Goal: Information Seeking & Learning: Learn about a topic

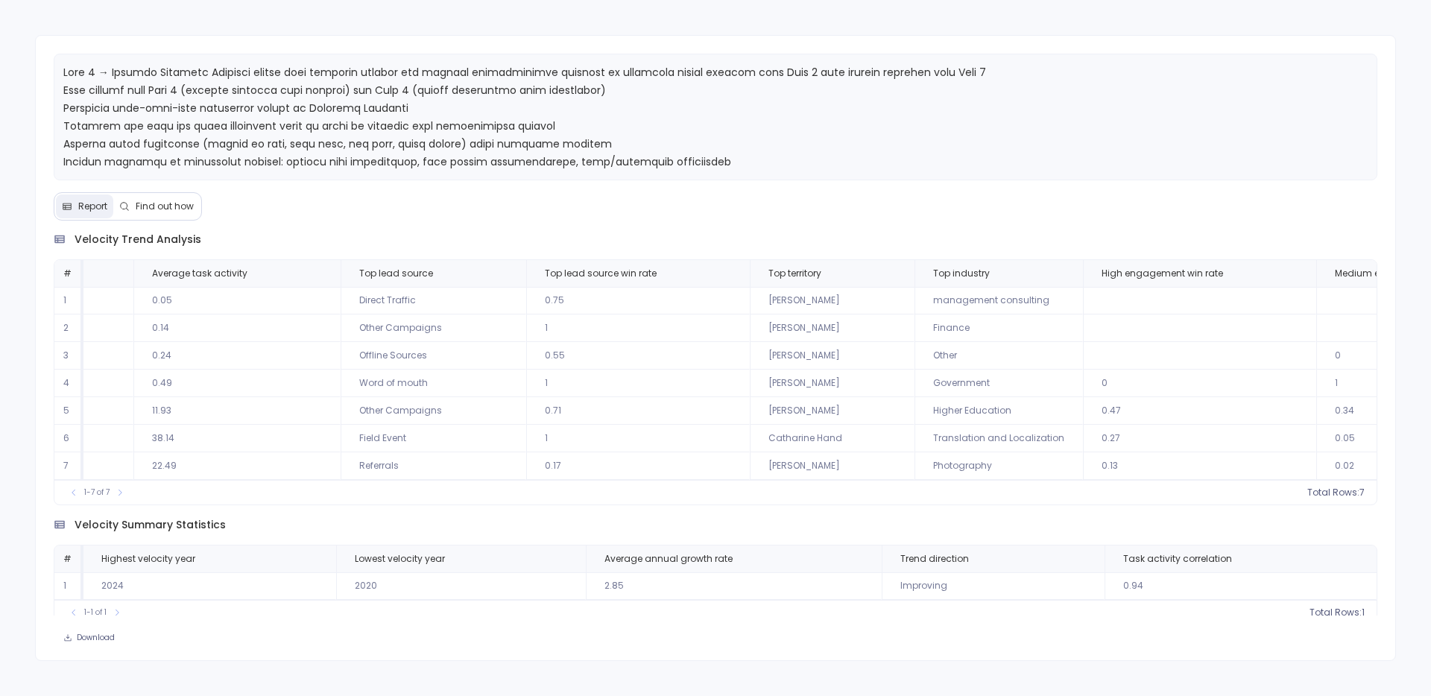
scroll to position [0, 1196]
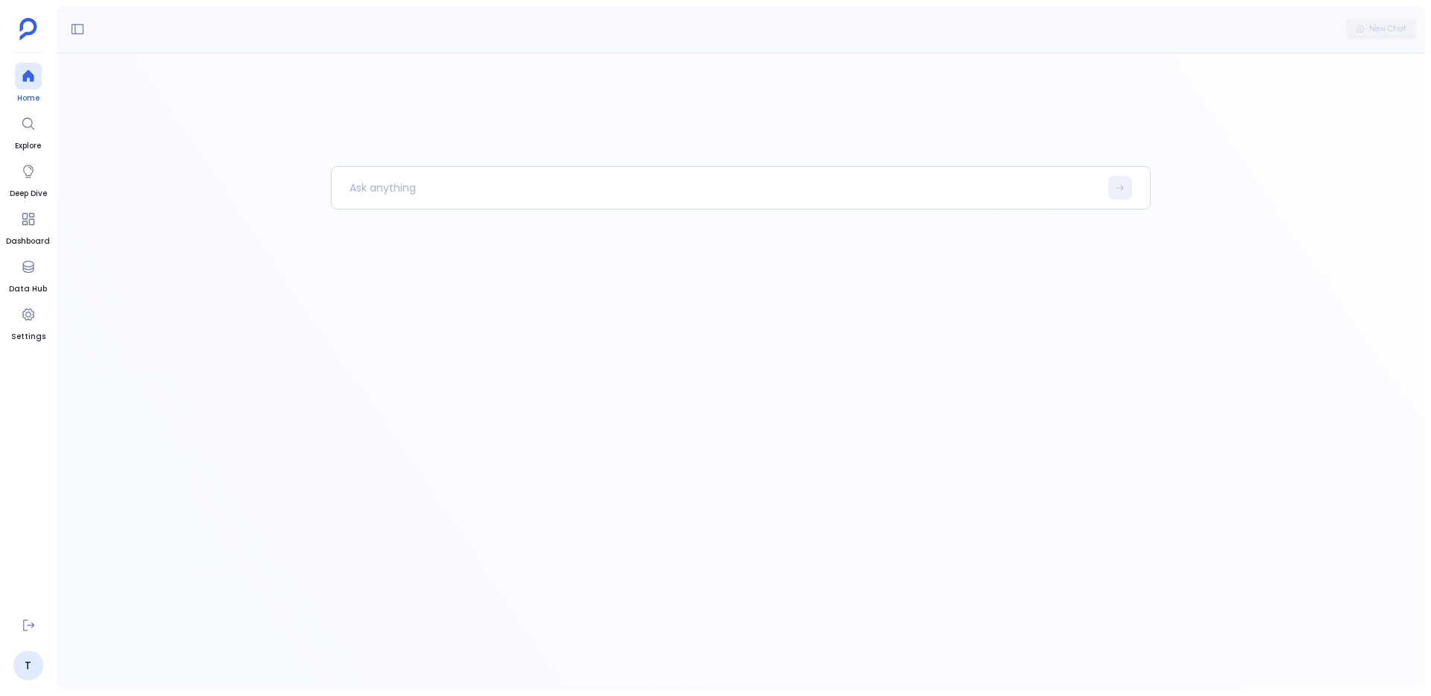
click at [15, 95] on span "Home" at bounding box center [28, 98] width 27 height 12
click at [434, 173] on p at bounding box center [716, 187] width 768 height 39
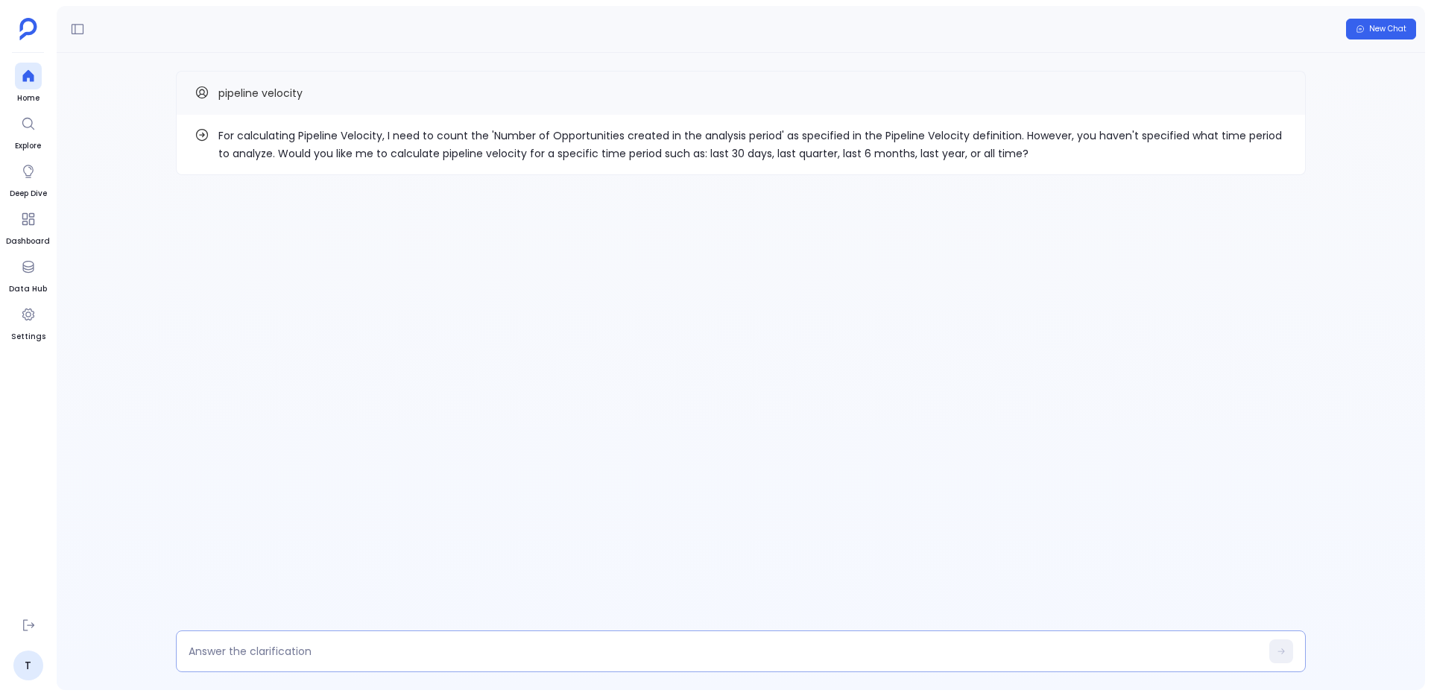
click at [554, 663] on div at bounding box center [741, 651] width 1130 height 42
click at [554, 653] on textarea at bounding box center [725, 651] width 1072 height 15
type textarea "all time"
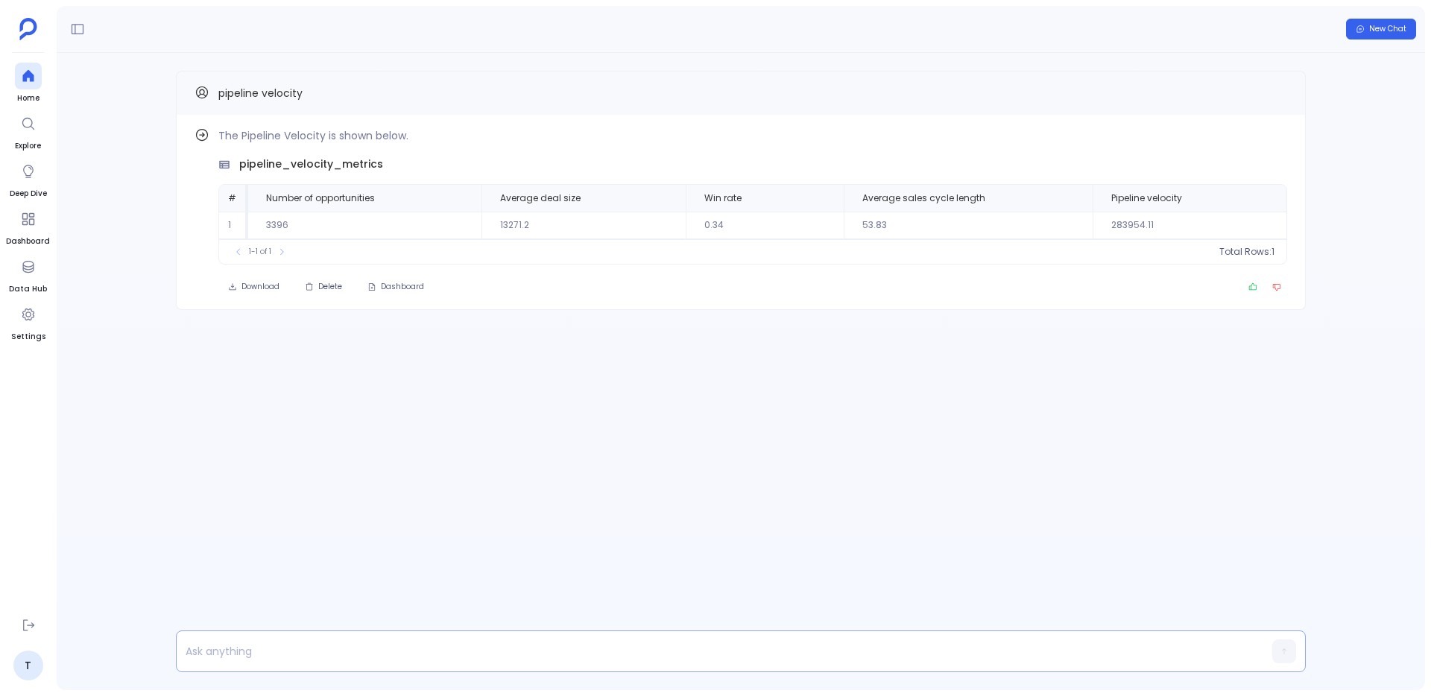
click at [411, 656] on p at bounding box center [712, 651] width 1071 height 21
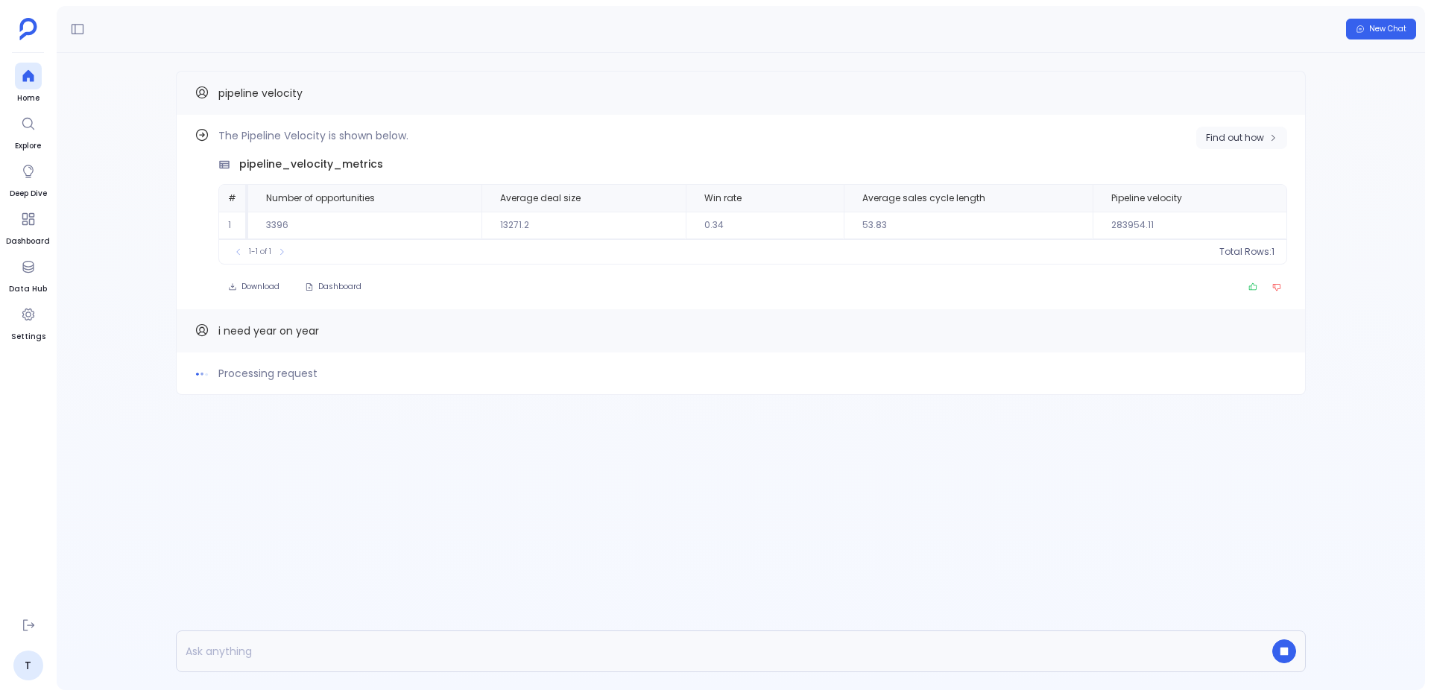
click at [1275, 137] on icon "button" at bounding box center [1272, 137] width 9 height 9
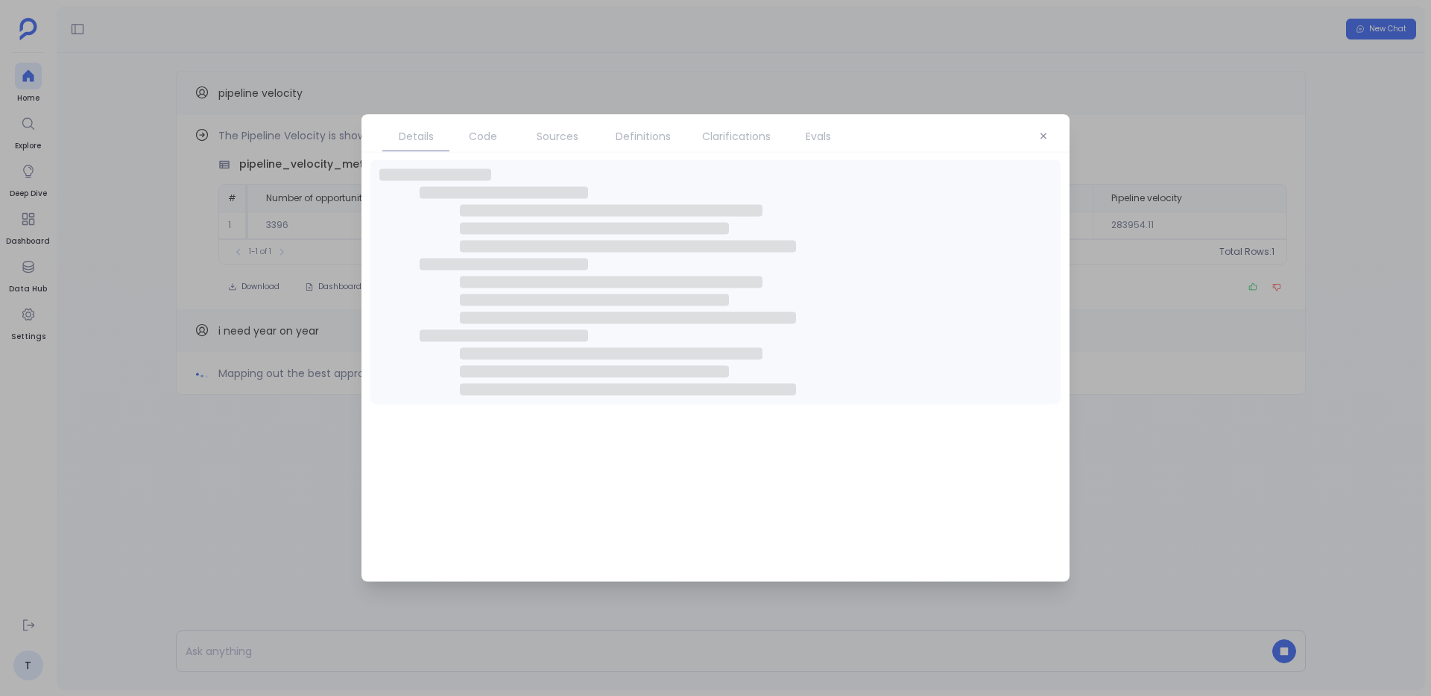
click at [480, 139] on span "Code" at bounding box center [483, 136] width 28 height 16
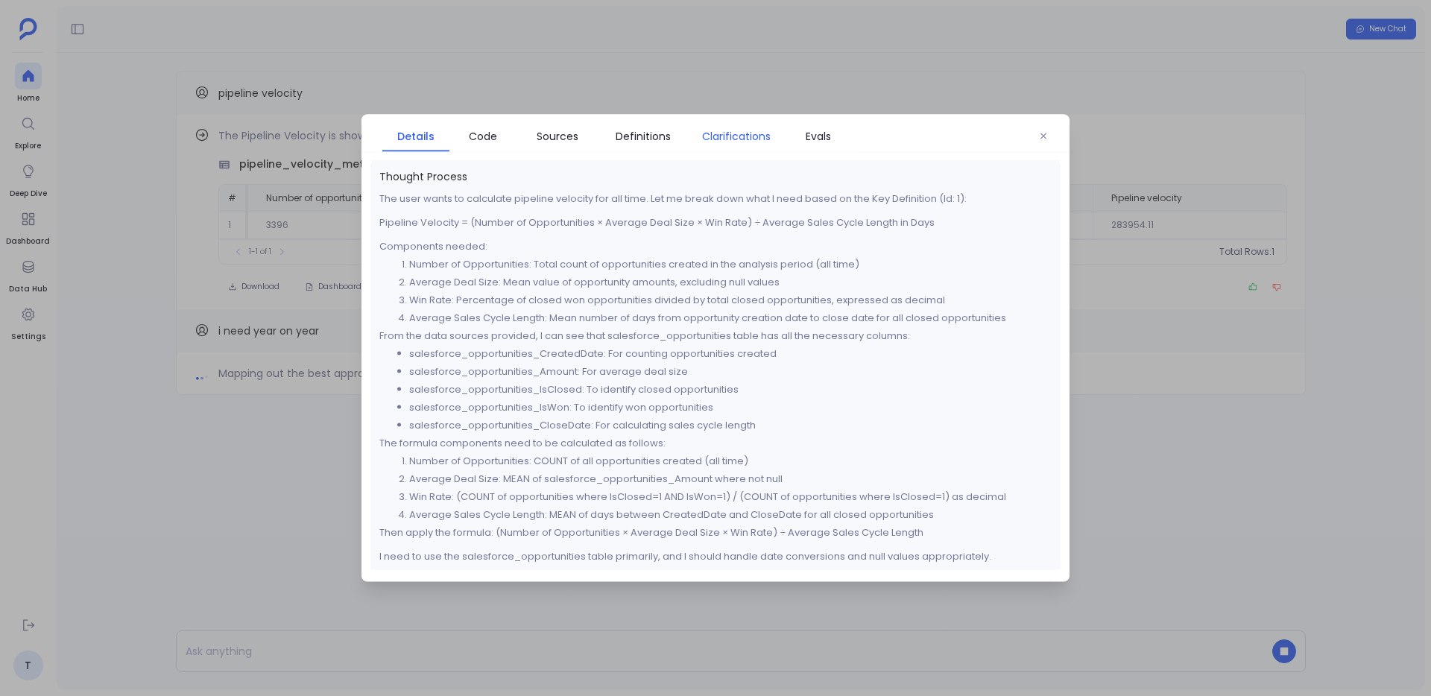
click at [689, 129] on link "Clarifications" at bounding box center [736, 136] width 97 height 31
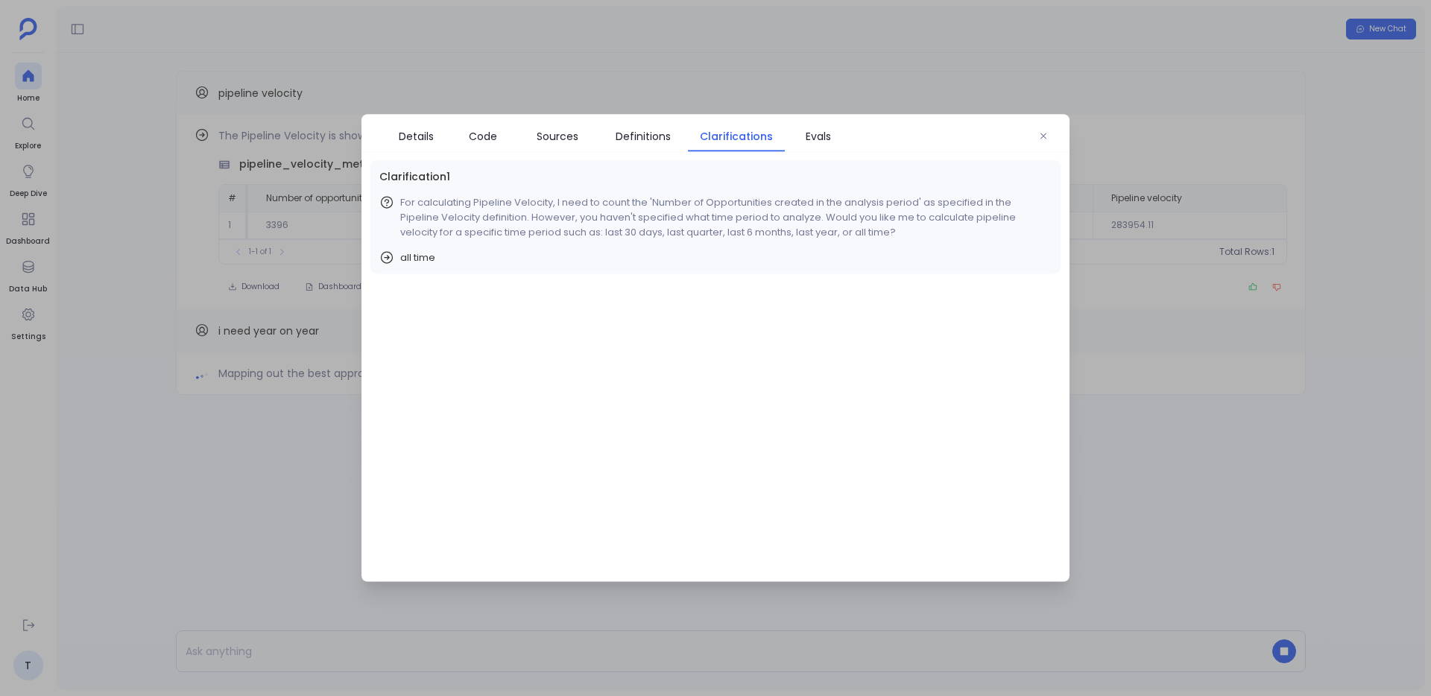
click at [598, 121] on li "Definitions" at bounding box center [642, 136] width 89 height 30
click at [566, 132] on span "Sources" at bounding box center [558, 136] width 42 height 16
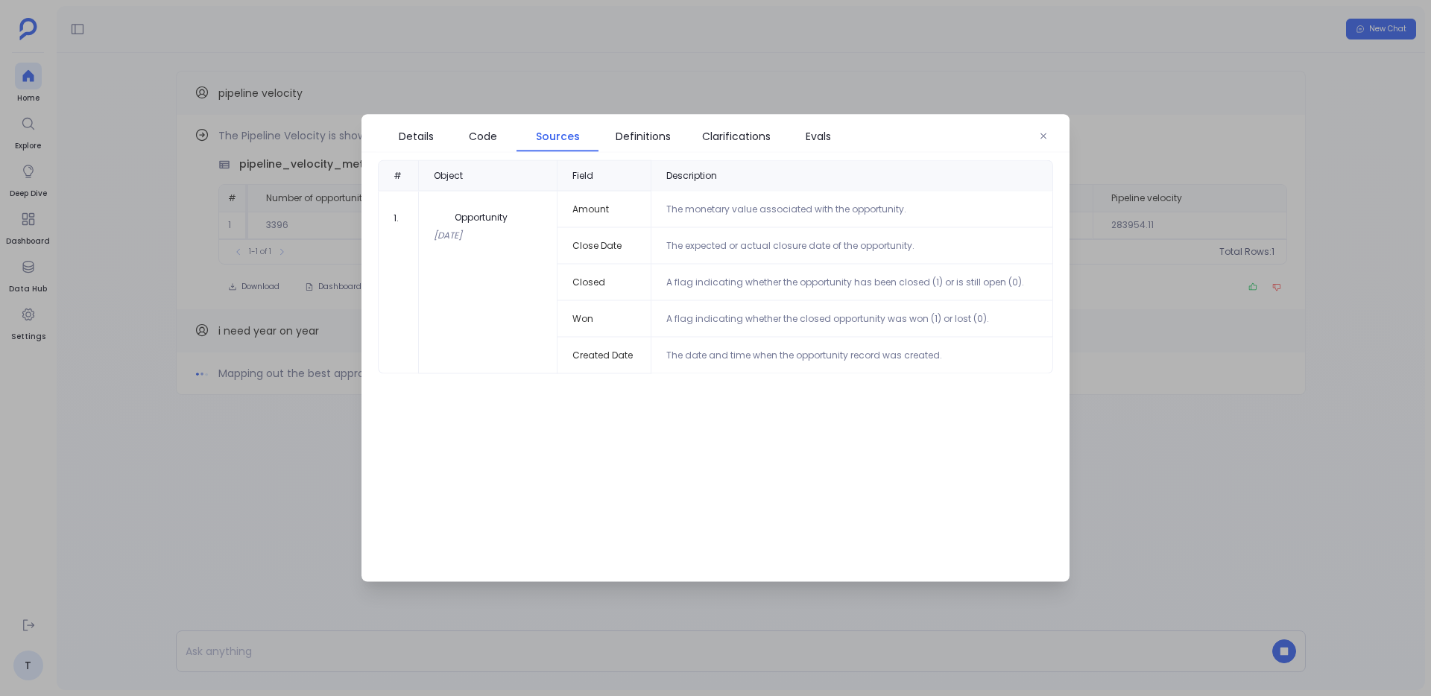
click at [669, 151] on div "Details Code Sources Definitions Clarifications Evals" at bounding box center [715, 134] width 708 height 38
click at [661, 145] on link "Definitions" at bounding box center [642, 136] width 89 height 31
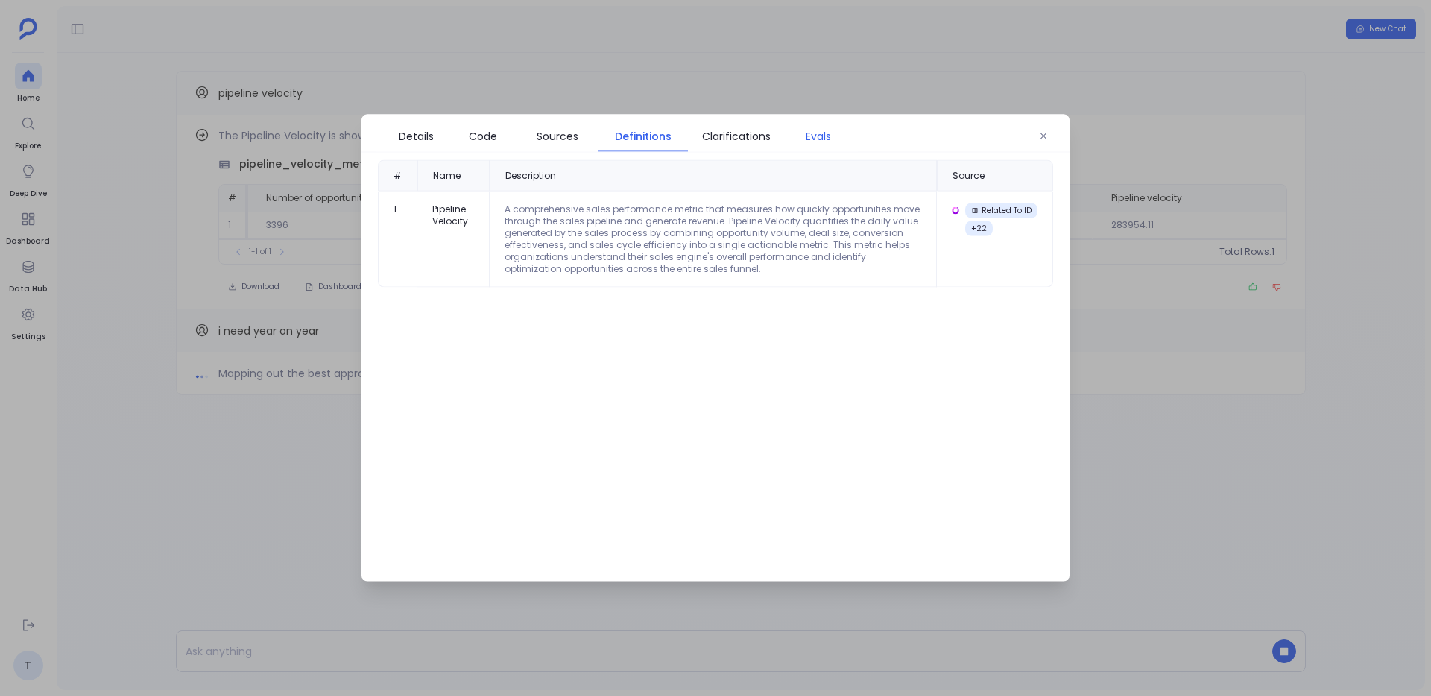
click at [820, 136] on span "Evals" at bounding box center [818, 136] width 25 height 16
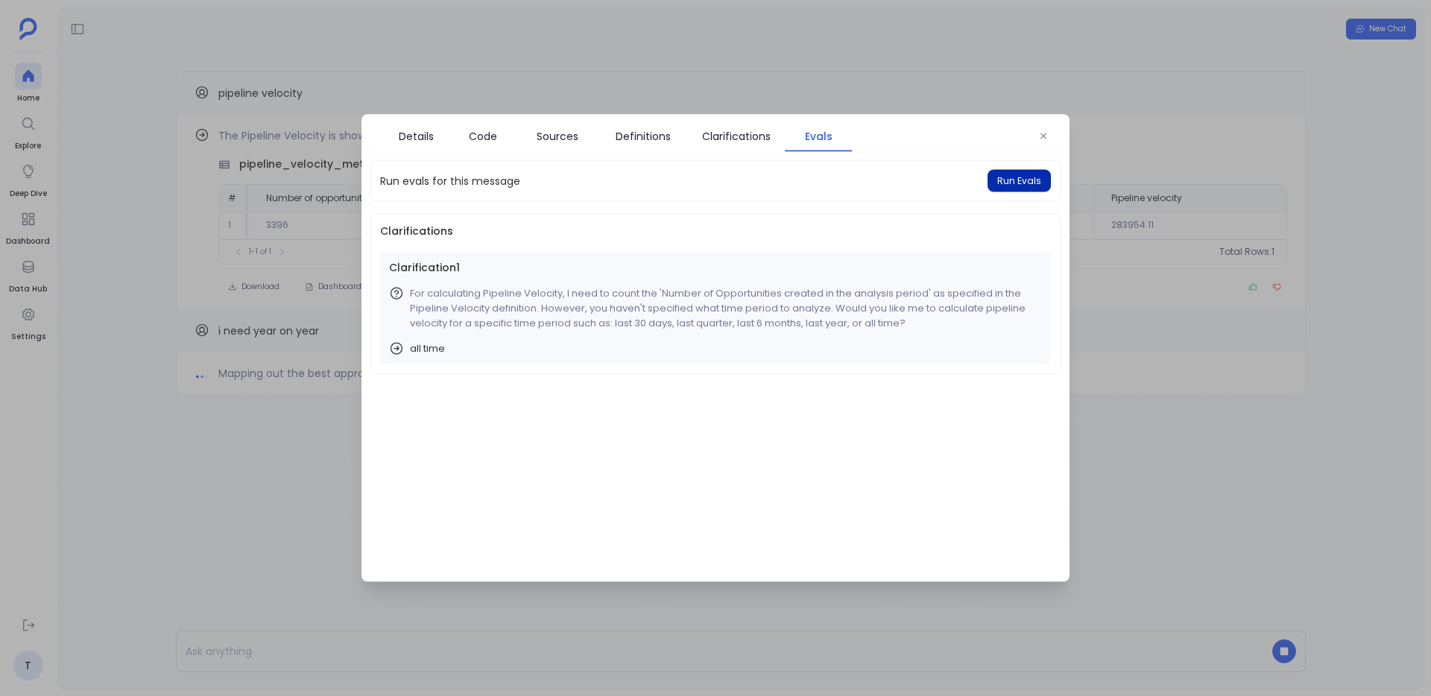
click at [1019, 177] on span "Run Evals" at bounding box center [1019, 181] width 44 height 12
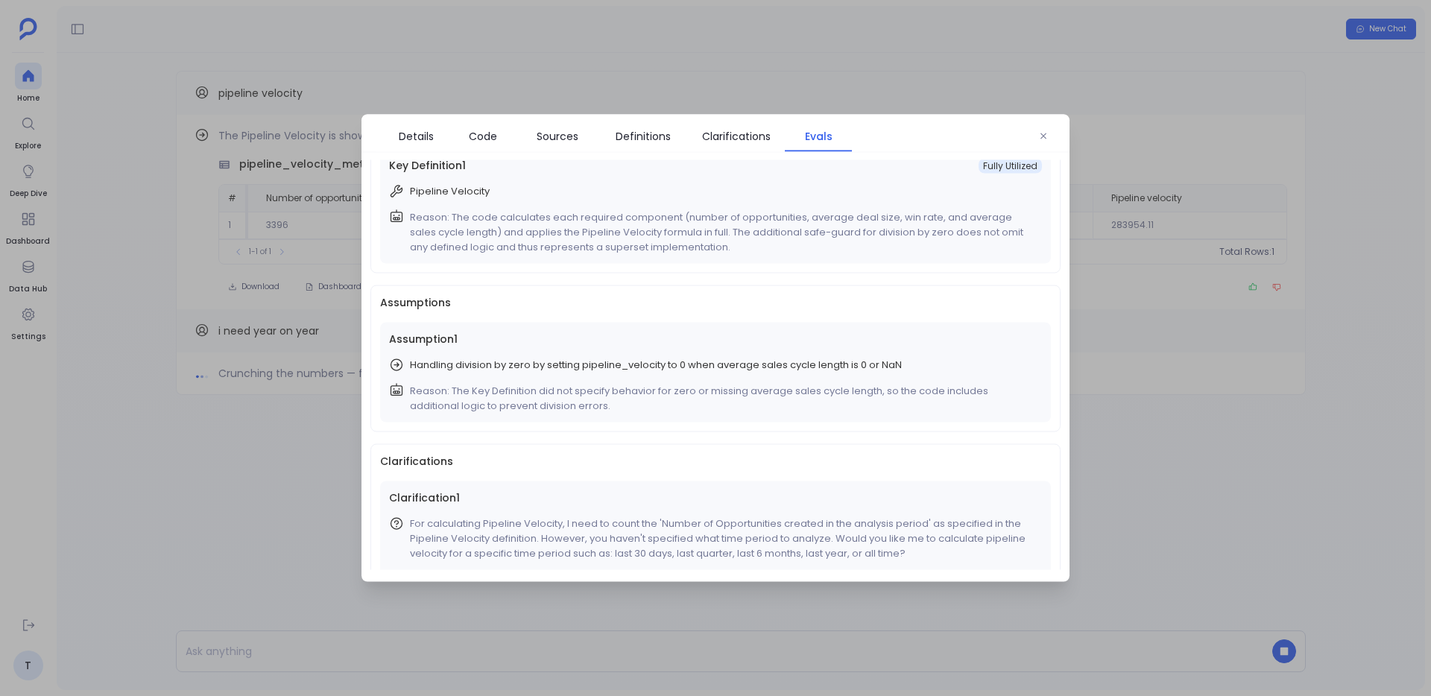
scroll to position [107, 0]
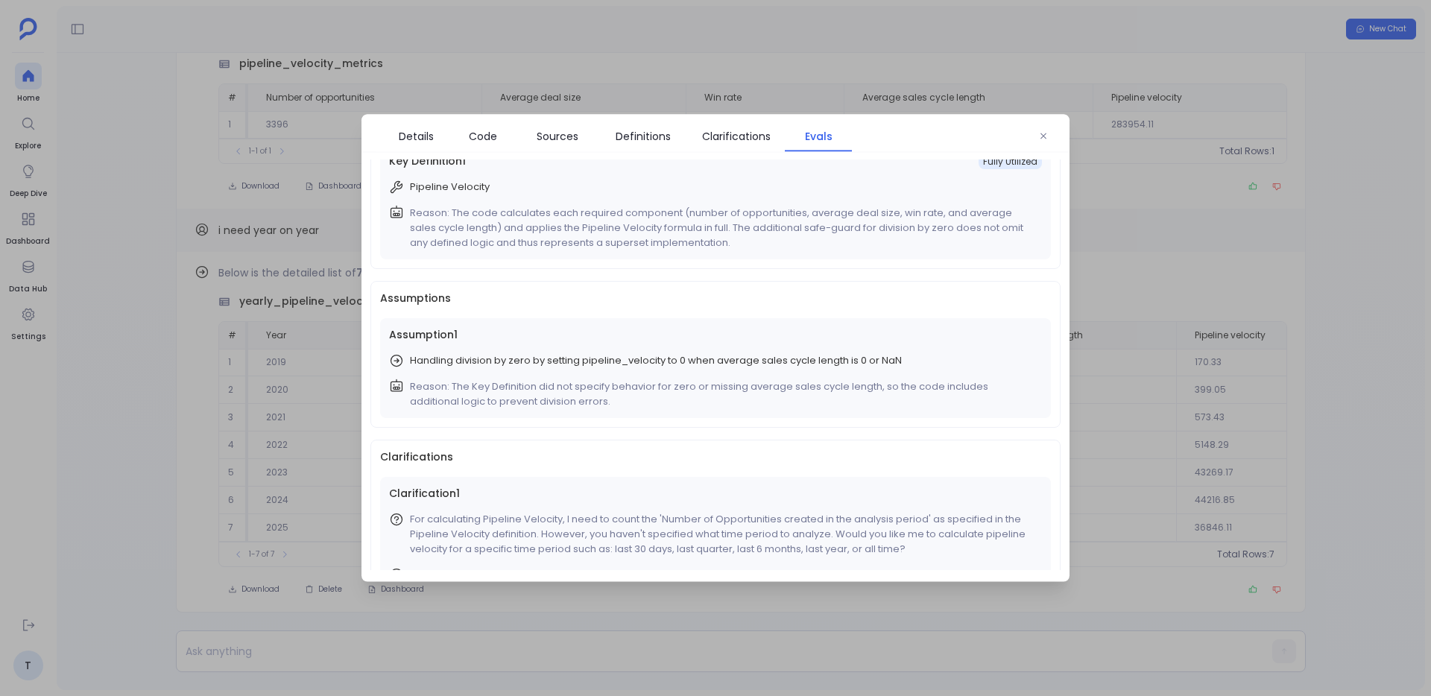
click at [164, 449] on div at bounding box center [715, 348] width 1431 height 696
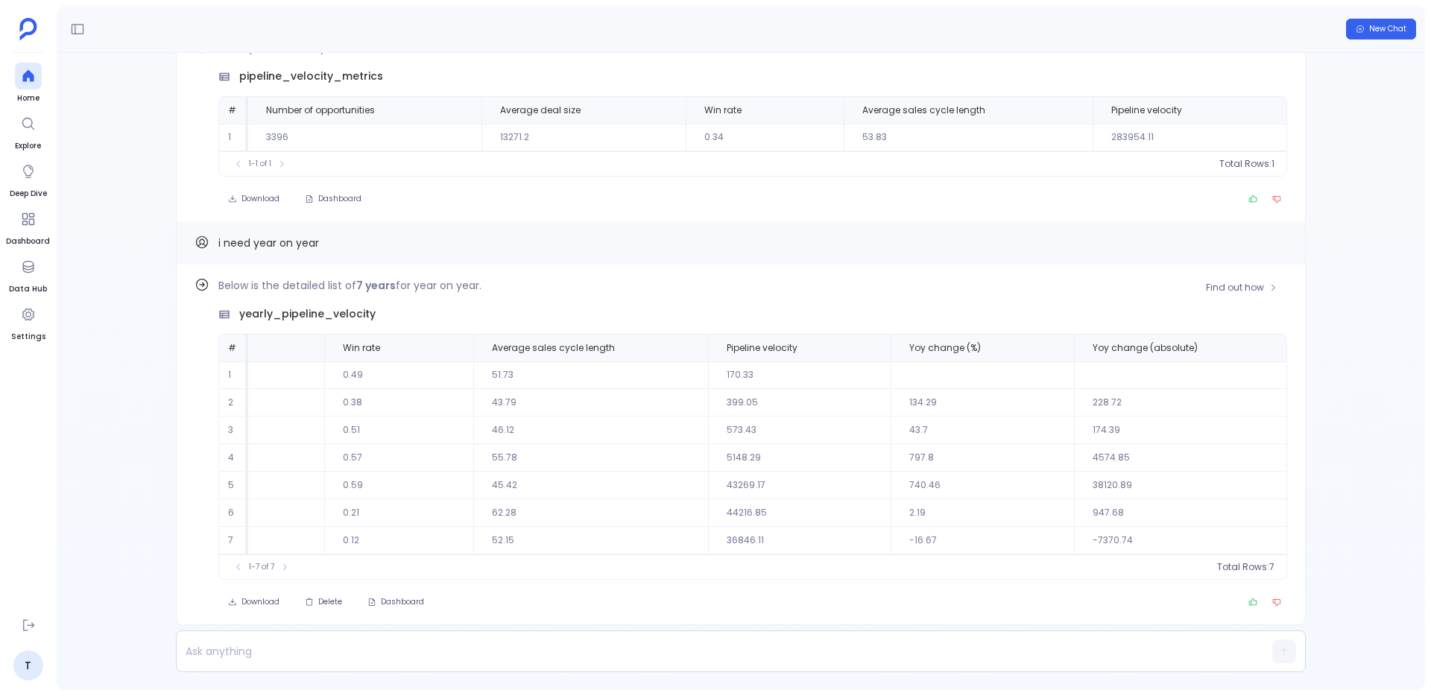
scroll to position [0, 0]
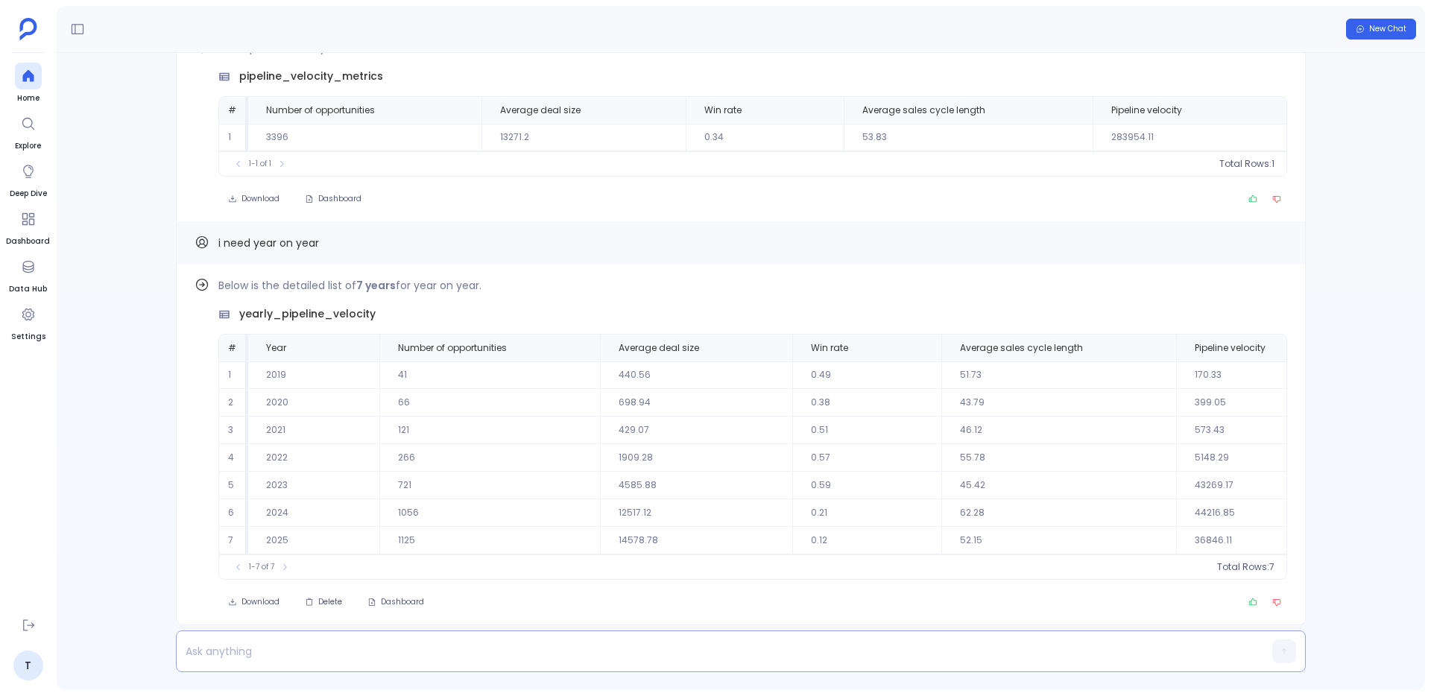
click at [434, 645] on p at bounding box center [712, 651] width 1071 height 21
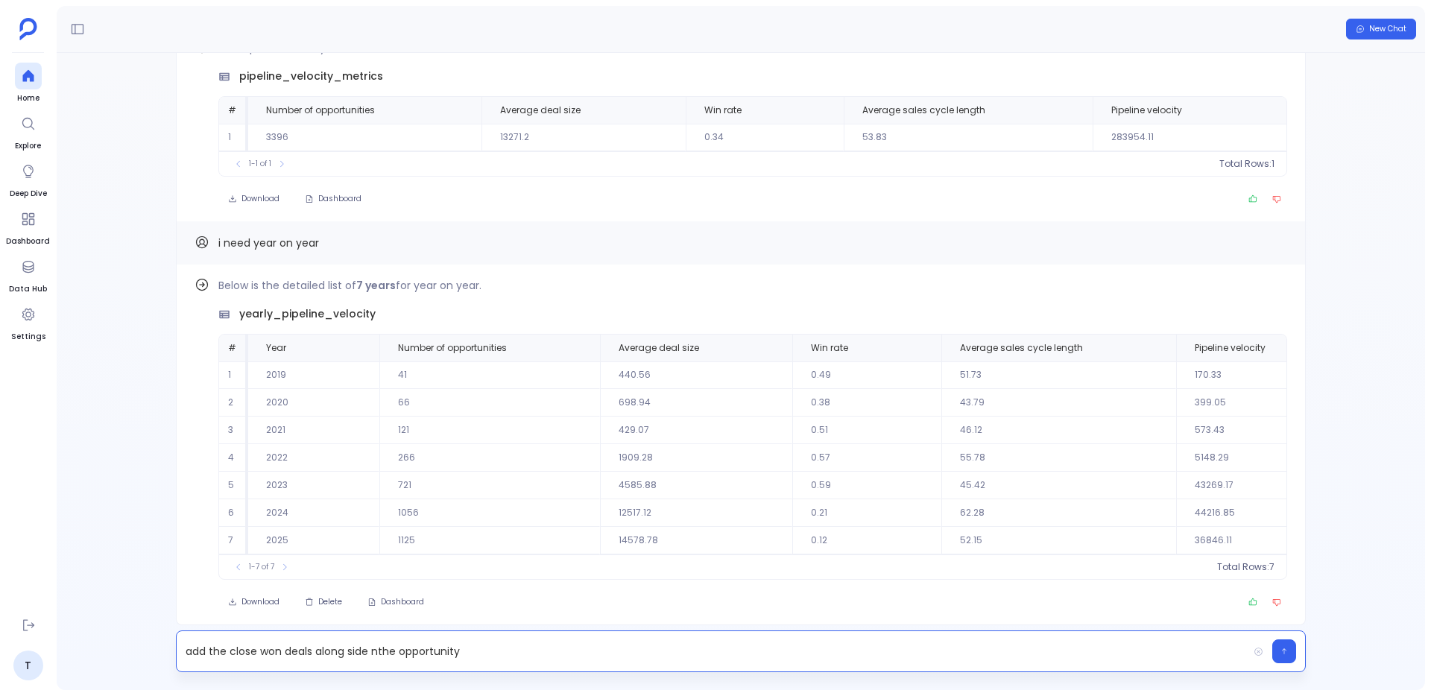
click at [377, 651] on p "add the close won deals along side nthe opportunity" at bounding box center [712, 651] width 1071 height 21
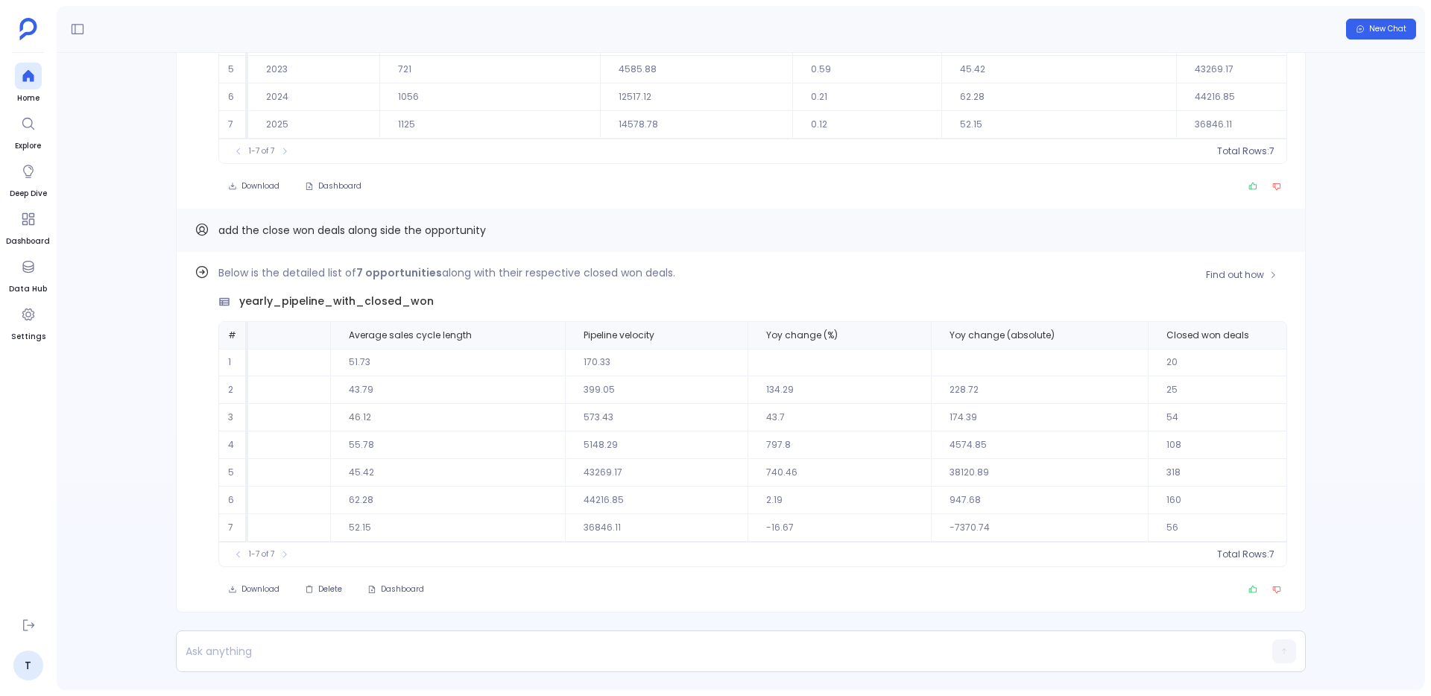
scroll to position [0, 659]
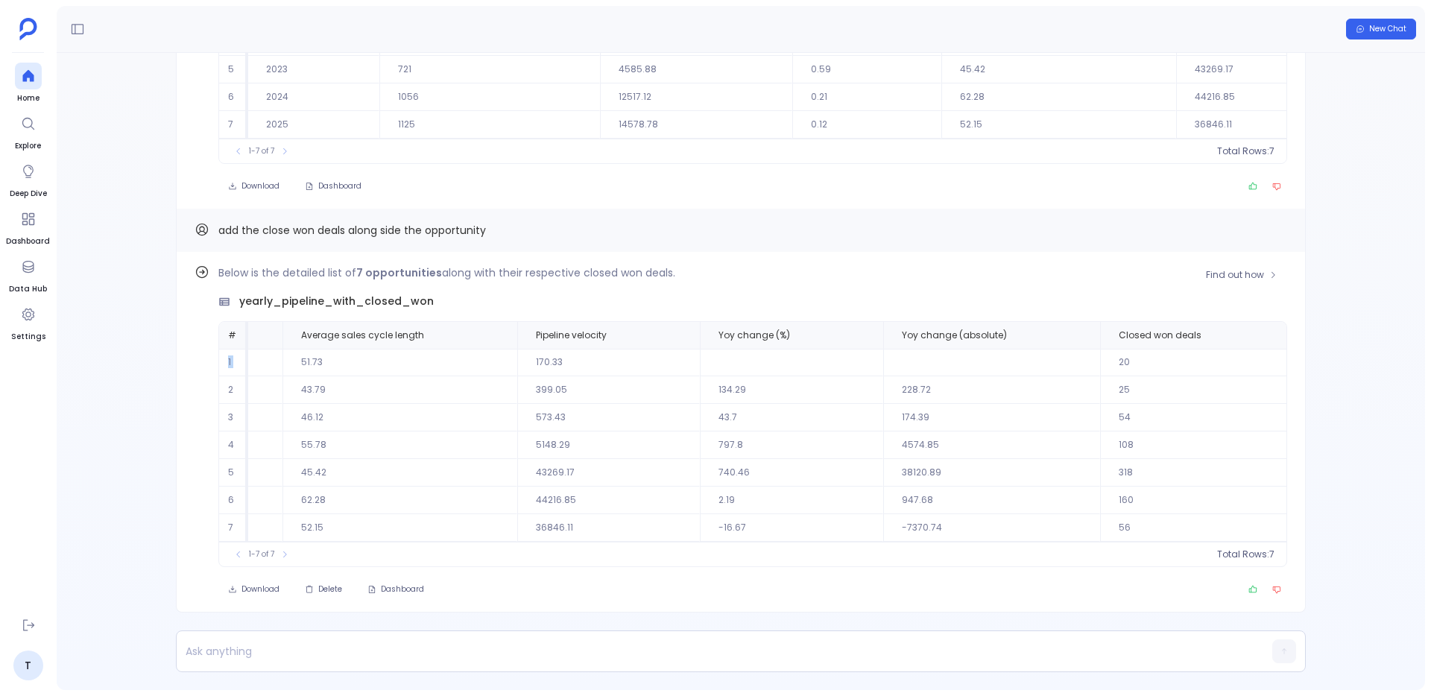
drag, startPoint x: 1142, startPoint y: 338, endPoint x: 278, endPoint y: 353, distance: 863.8
click at [277, 352] on table "# Year Number of opportunities Average deal size Win rate Average sales cycle l…" at bounding box center [427, 432] width 1734 height 220
click at [1110, 309] on div "Below is the detailed list of 7 opportunities along with their respective close…" at bounding box center [752, 415] width 1069 height 303
click at [1168, 343] on th "Closed won deals" at bounding box center [1197, 335] width 194 height 27
drag, startPoint x: 1180, startPoint y: 326, endPoint x: 481, endPoint y: 314, distance: 698.4
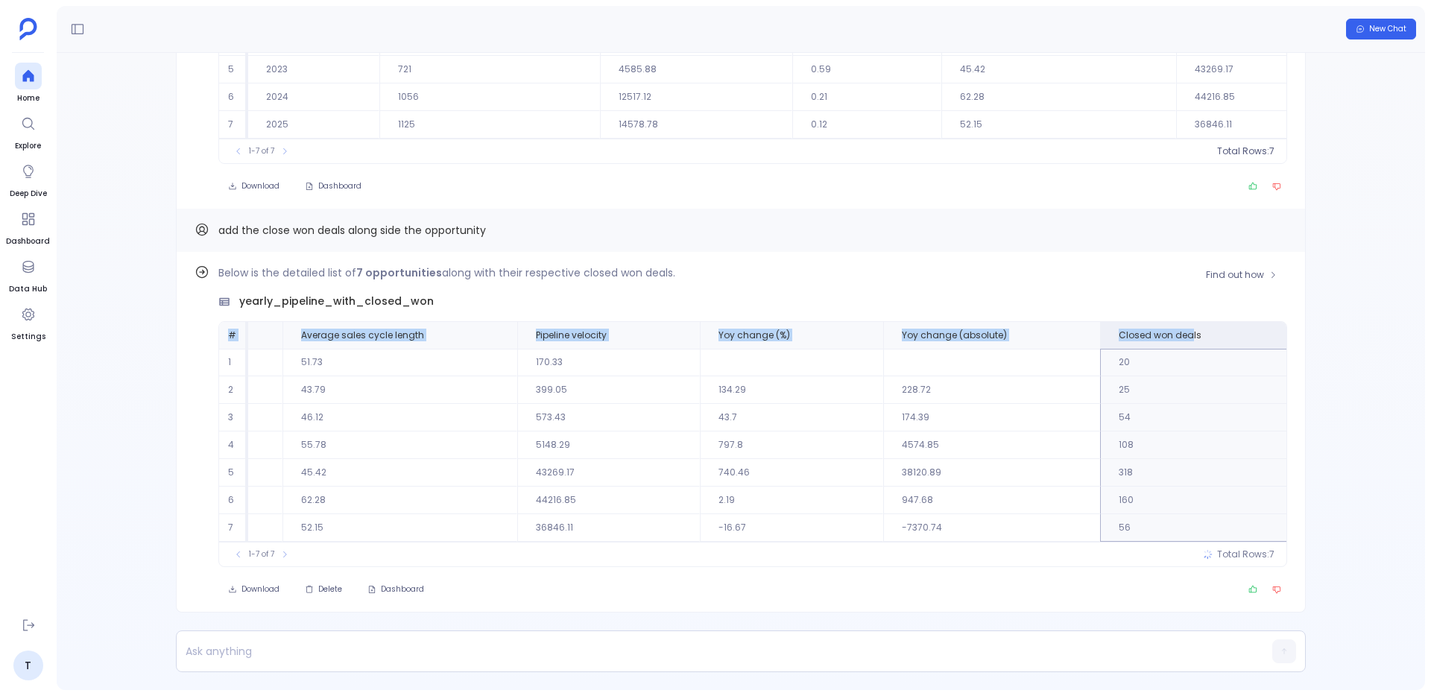
click at [472, 314] on div "Below is the detailed list of 7 opportunities along with their respective close…" at bounding box center [752, 415] width 1069 height 303
click at [1145, 258] on div "Find out how Below is the detailed list of 7 opportunities along with their res…" at bounding box center [741, 432] width 1130 height 361
drag, startPoint x: 1103, startPoint y: 328, endPoint x: 493, endPoint y: 295, distance: 610.5
click at [493, 295] on div "Below is the detailed list of 7 opportunities along with their respective close…" at bounding box center [752, 415] width 1069 height 303
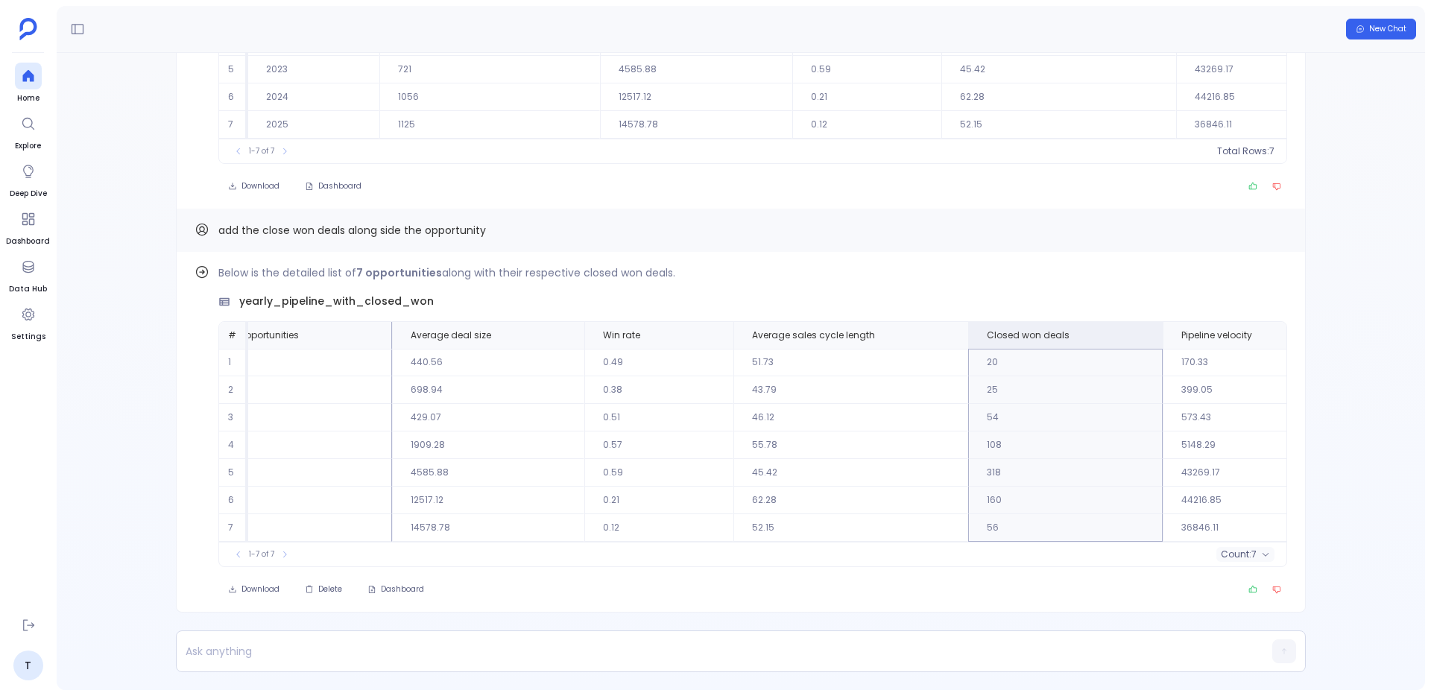
scroll to position [0, 0]
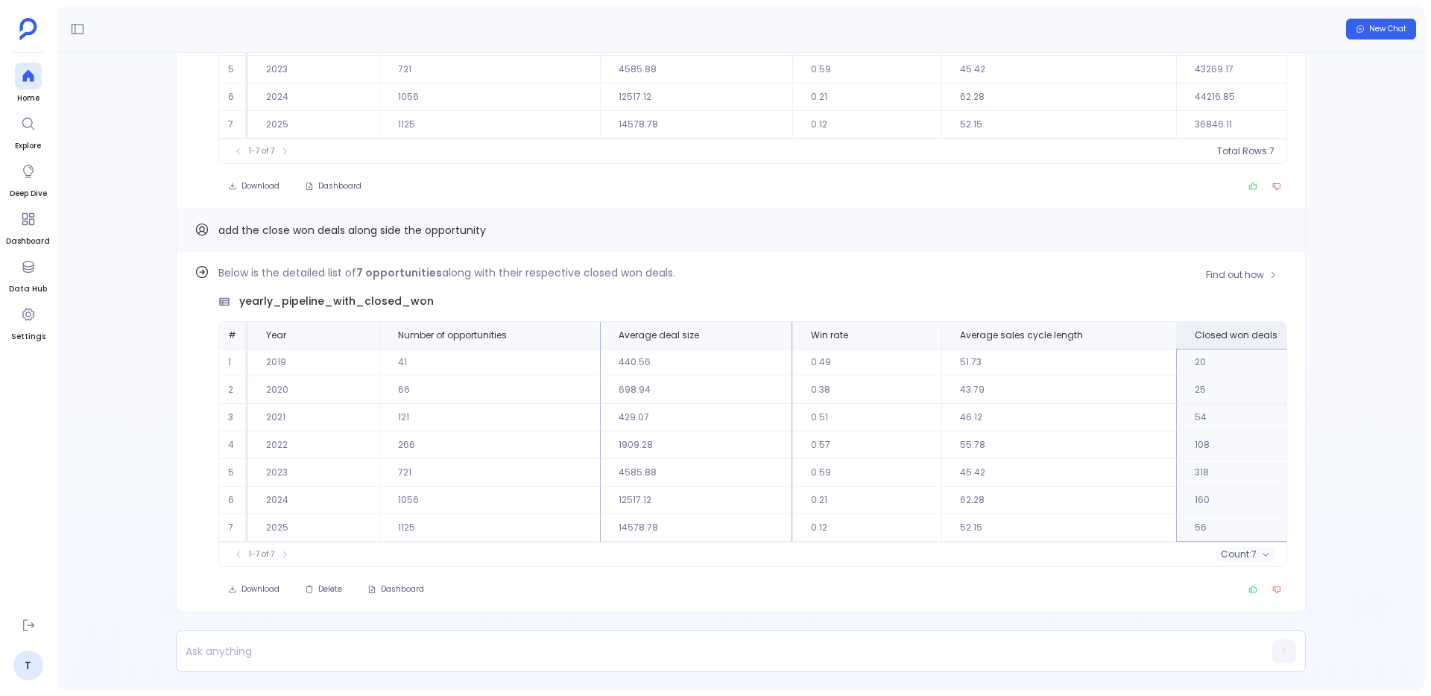
drag, startPoint x: 519, startPoint y: 329, endPoint x: 552, endPoint y: 349, distance: 38.9
click at [552, 349] on table "# Year Number of opportunities Average deal size Win rate Average sales cycle l…" at bounding box center [1086, 432] width 1734 height 220
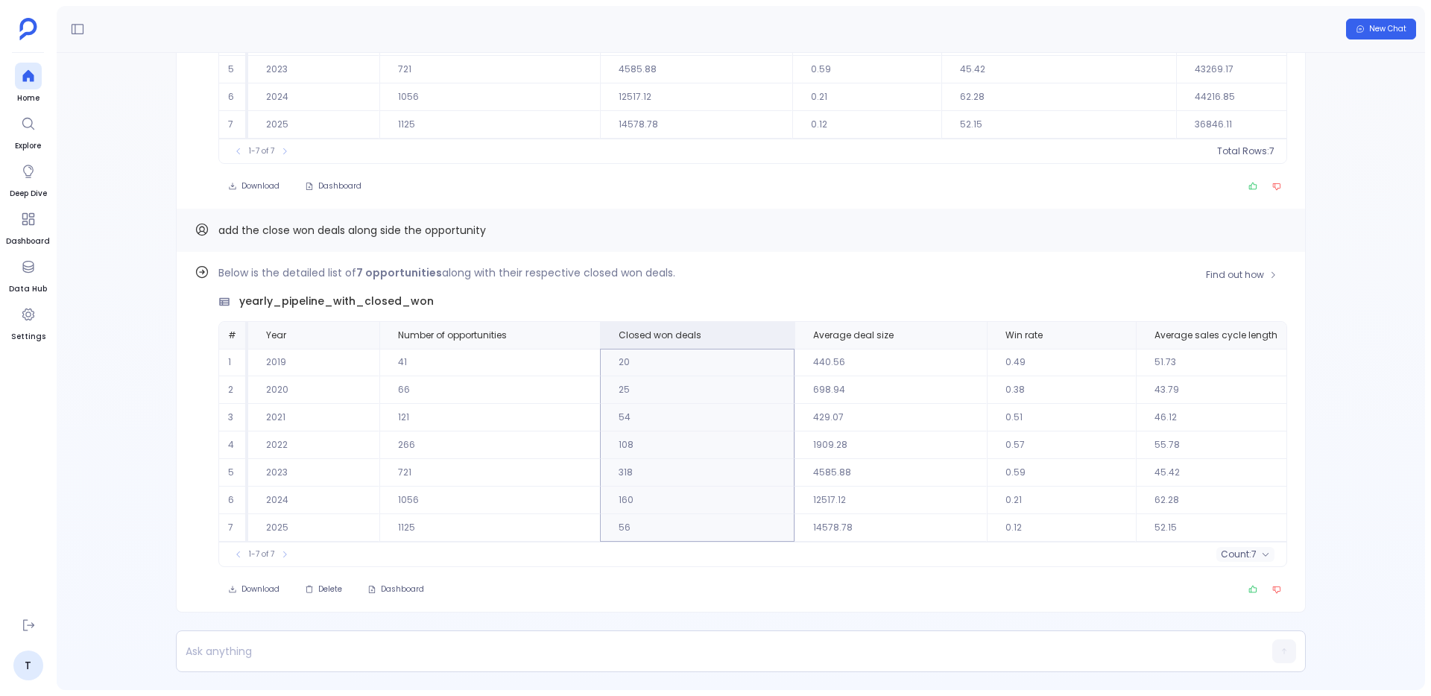
click at [629, 432] on td "108" at bounding box center [697, 445] width 194 height 28
click at [46, 259] on ul "Home Explore Deep Dive Dashboard Data Hub Settings" at bounding box center [28, 334] width 44 height 543
click at [33, 268] on icon at bounding box center [27, 267] width 11 height 12
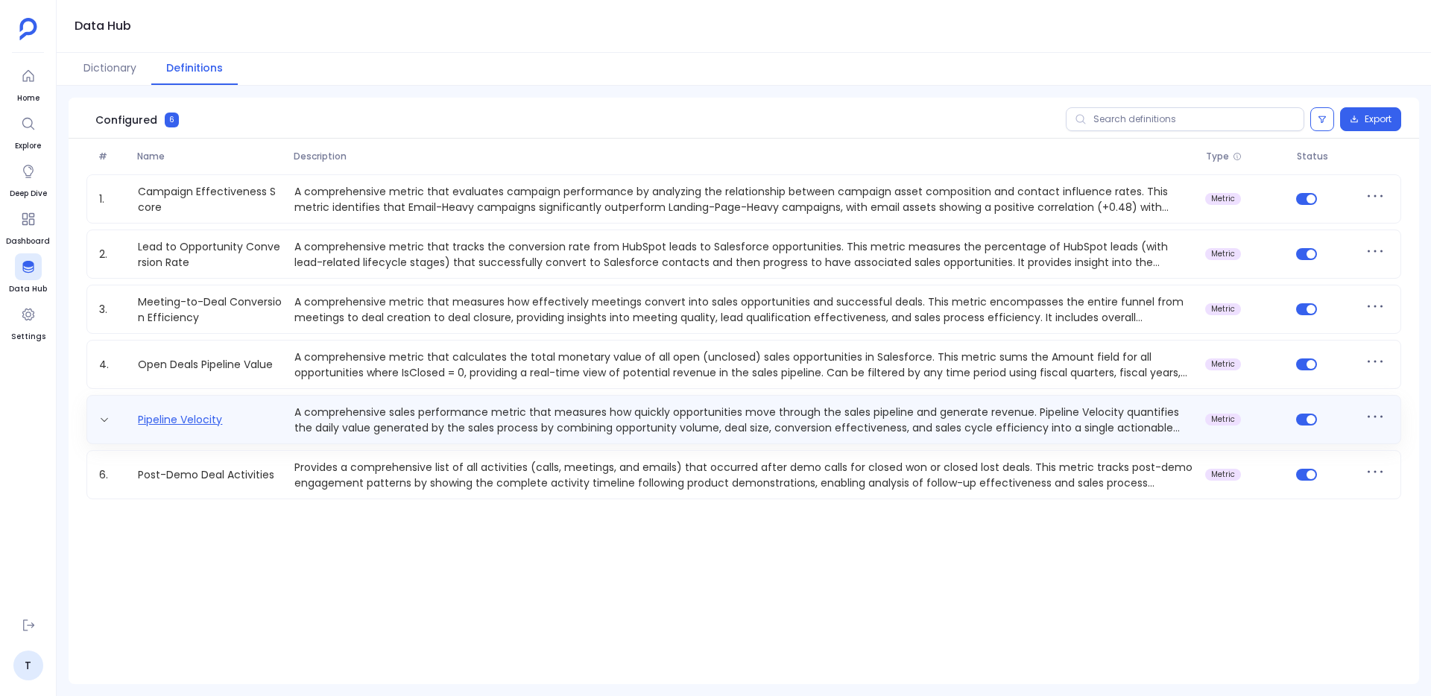
click at [215, 426] on link "Pipeline Velocity" at bounding box center [180, 420] width 96 height 16
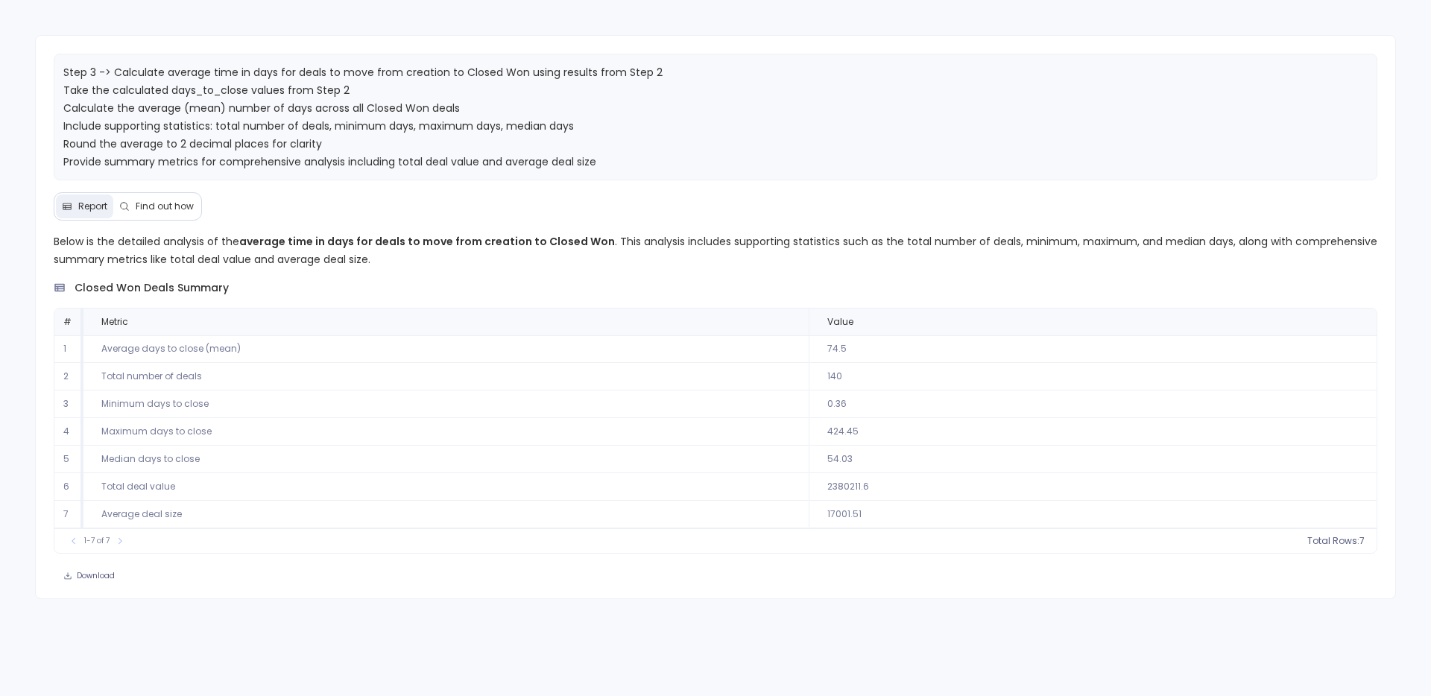
click at [153, 201] on span "Find out how" at bounding box center [165, 206] width 58 height 12
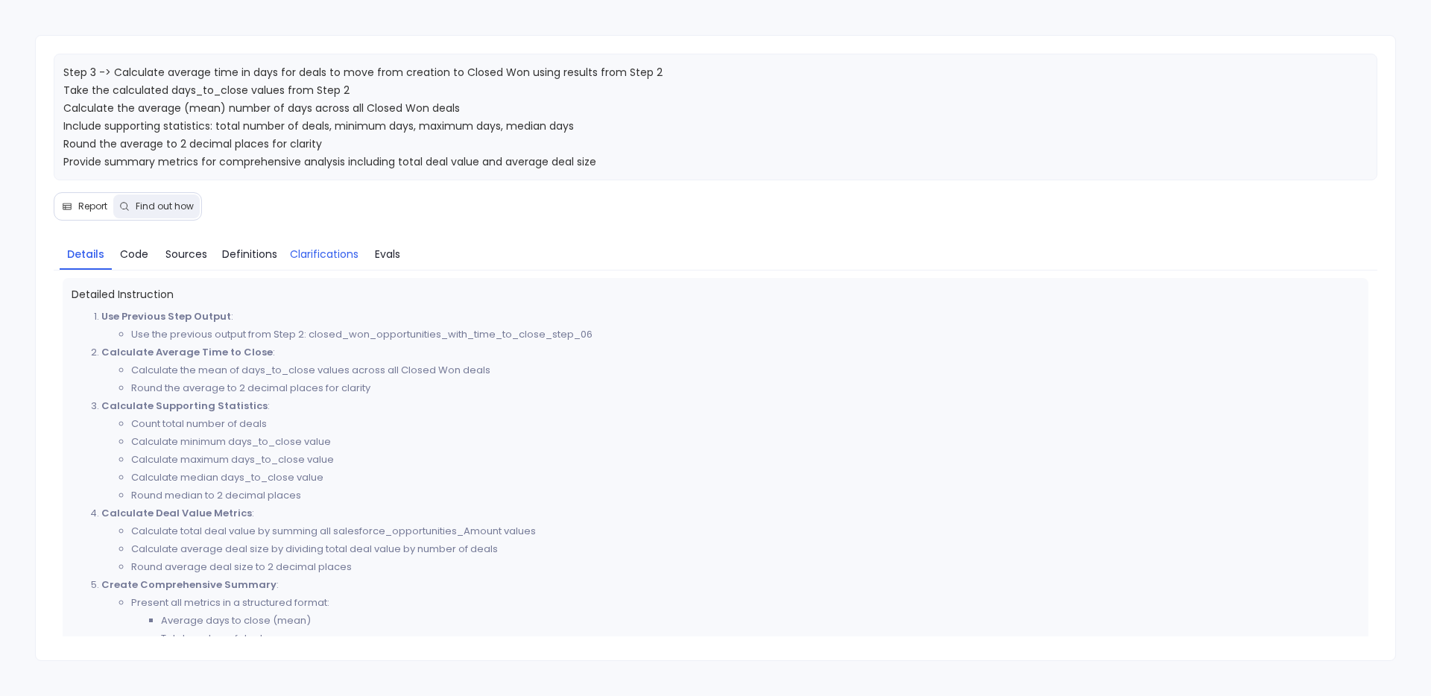
click at [336, 256] on span "Clarifications" at bounding box center [324, 254] width 69 height 16
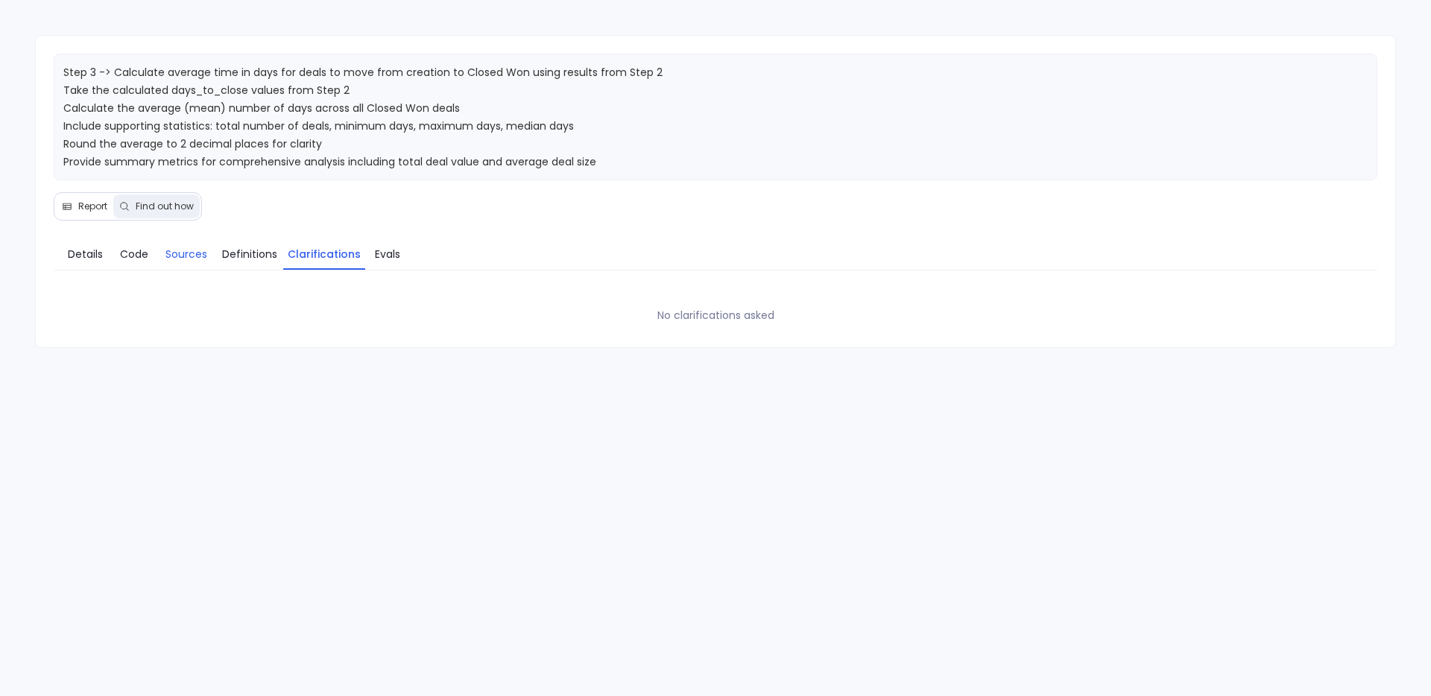
click at [178, 257] on span "Sources" at bounding box center [186, 254] width 42 height 16
click at [278, 257] on link "Definitions" at bounding box center [249, 253] width 67 height 31
click at [89, 255] on span "Details" at bounding box center [85, 254] width 35 height 16
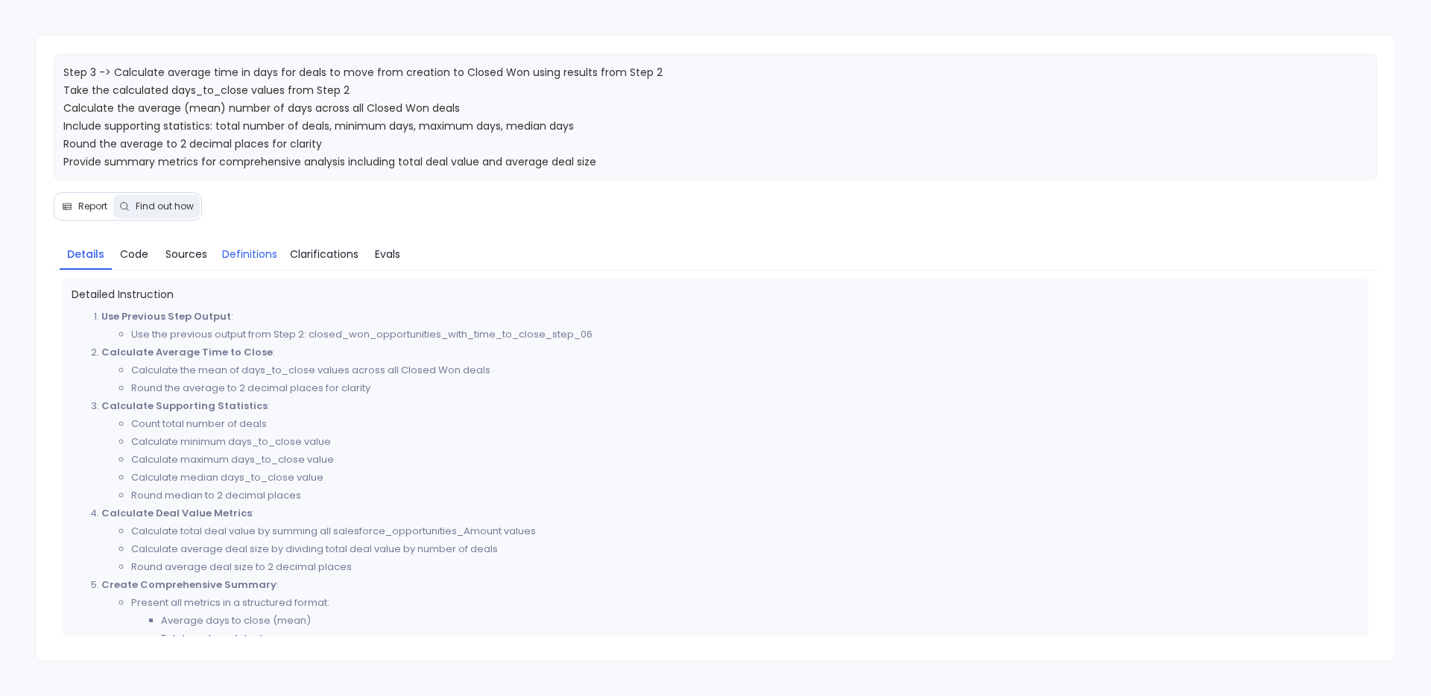
click at [265, 243] on link "Definitions" at bounding box center [249, 253] width 67 height 31
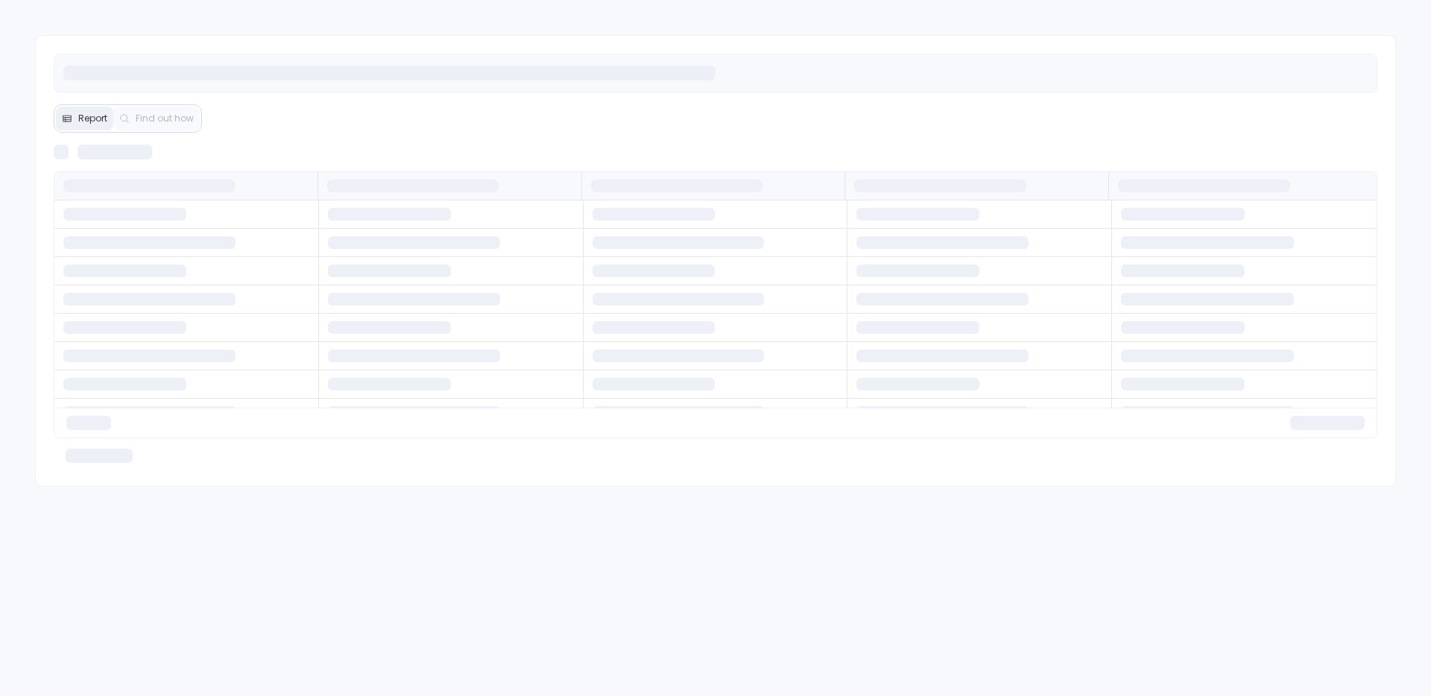
click at [155, 118] on div "Report Find out how" at bounding box center [715, 261] width 1361 height 452
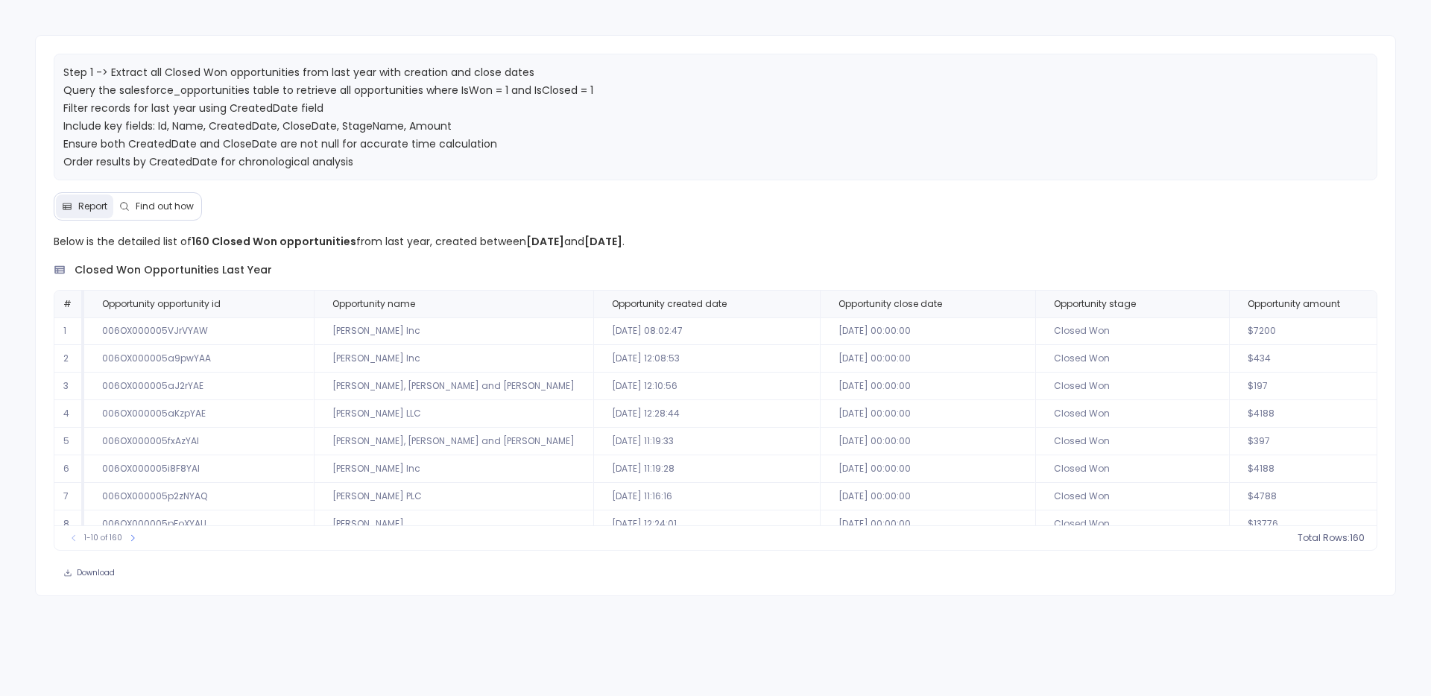
click at [178, 203] on span "Find out how" at bounding box center [165, 206] width 58 height 12
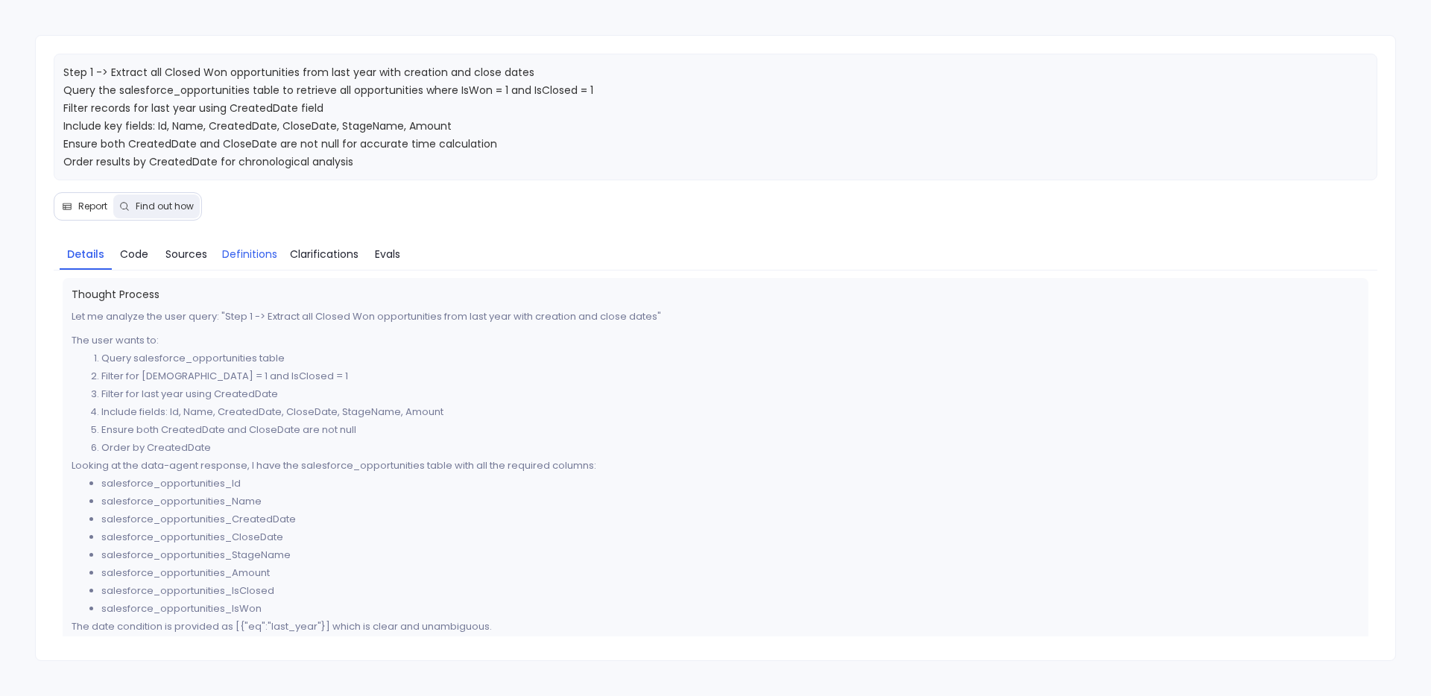
click at [250, 256] on span "Definitions" at bounding box center [249, 254] width 55 height 16
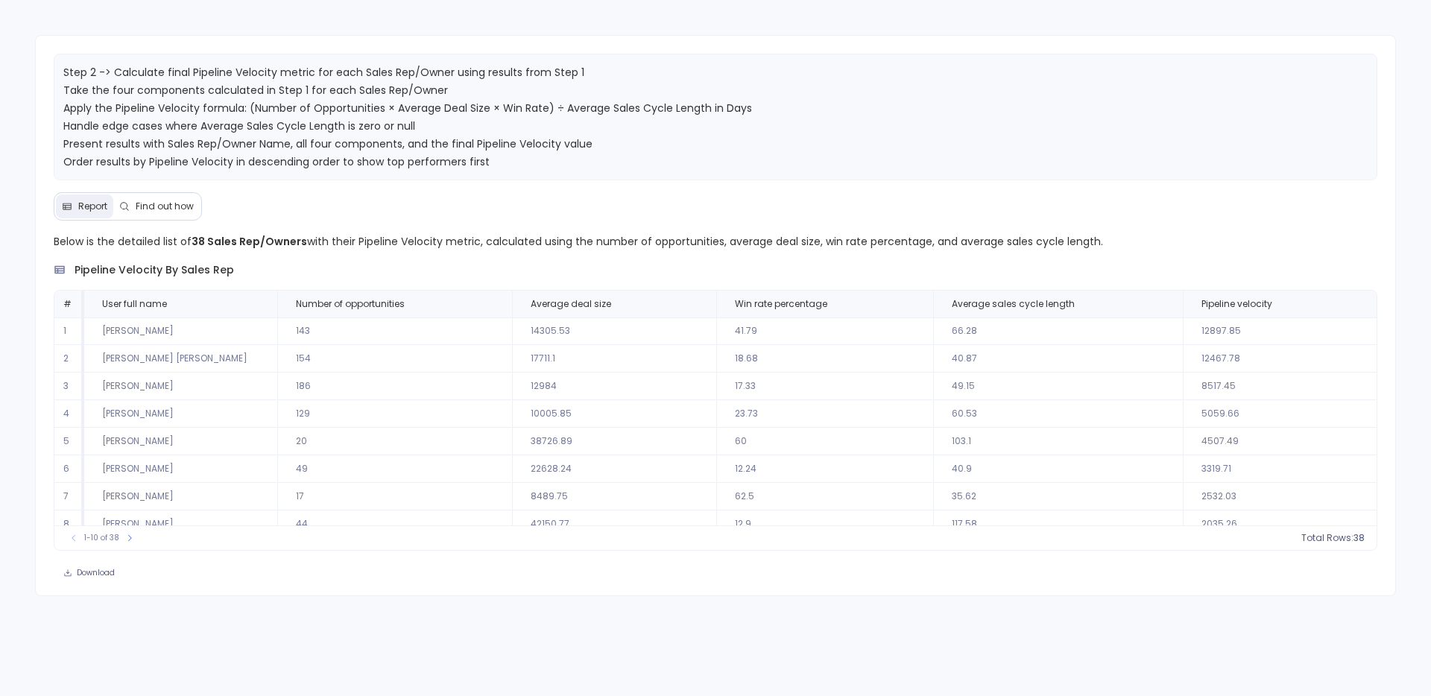
scroll to position [68, 0]
click at [427, 296] on th "Number of opportunities" at bounding box center [394, 304] width 235 height 27
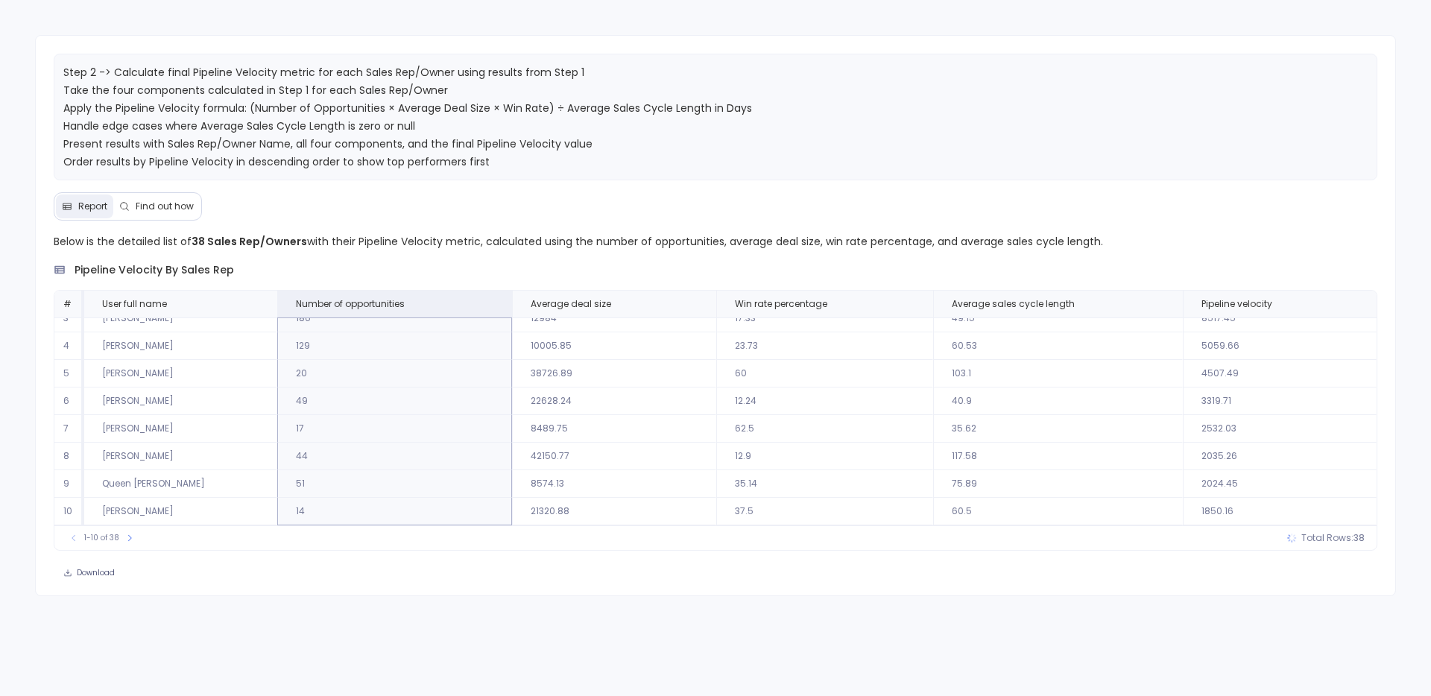
click at [1348, 546] on div "1-10 of 38 Total Rows: 38" at bounding box center [715, 537] width 1323 height 25
click at [431, 300] on span "Number of opportunities" at bounding box center [371, 304] width 174 height 12
click at [1348, 543] on button "count : 38" at bounding box center [1332, 538] width 64 height 15
click at [1297, 513] on label "sum : 1056" at bounding box center [1278, 515] width 171 height 30
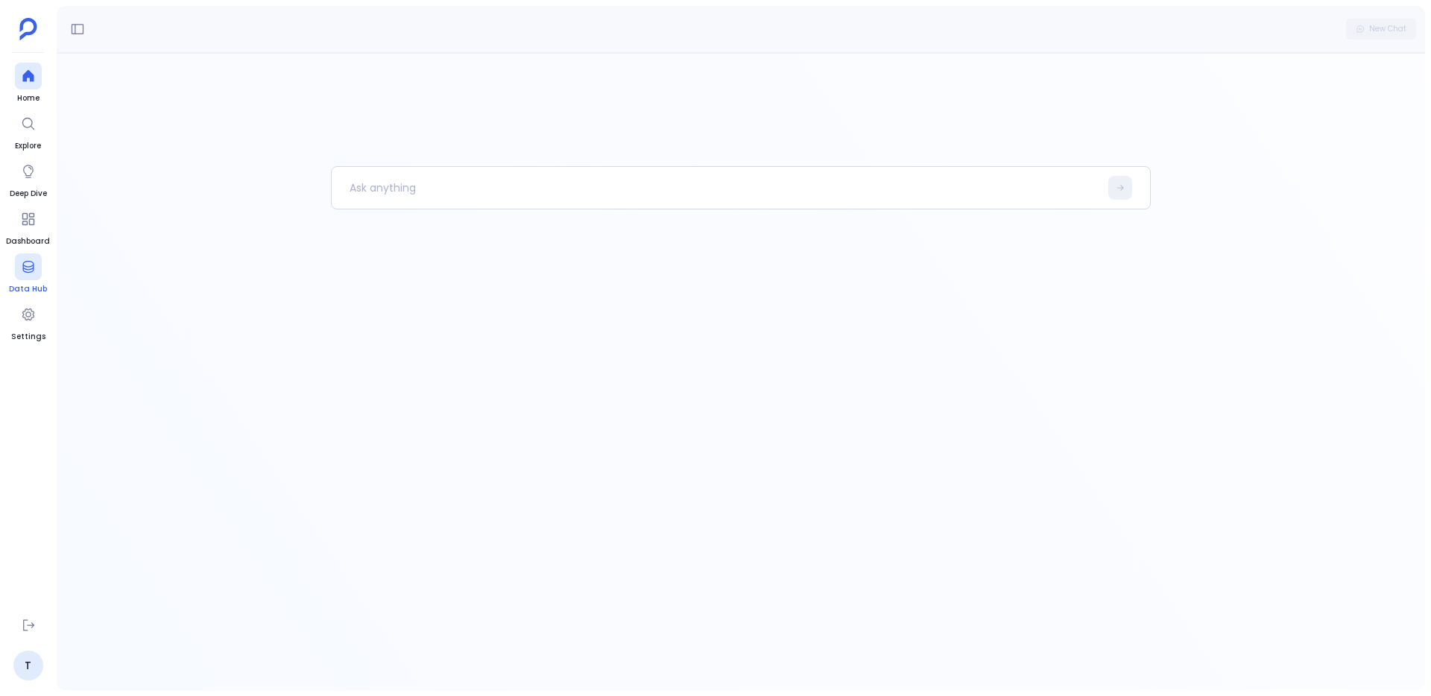
click at [16, 275] on div at bounding box center [28, 266] width 27 height 27
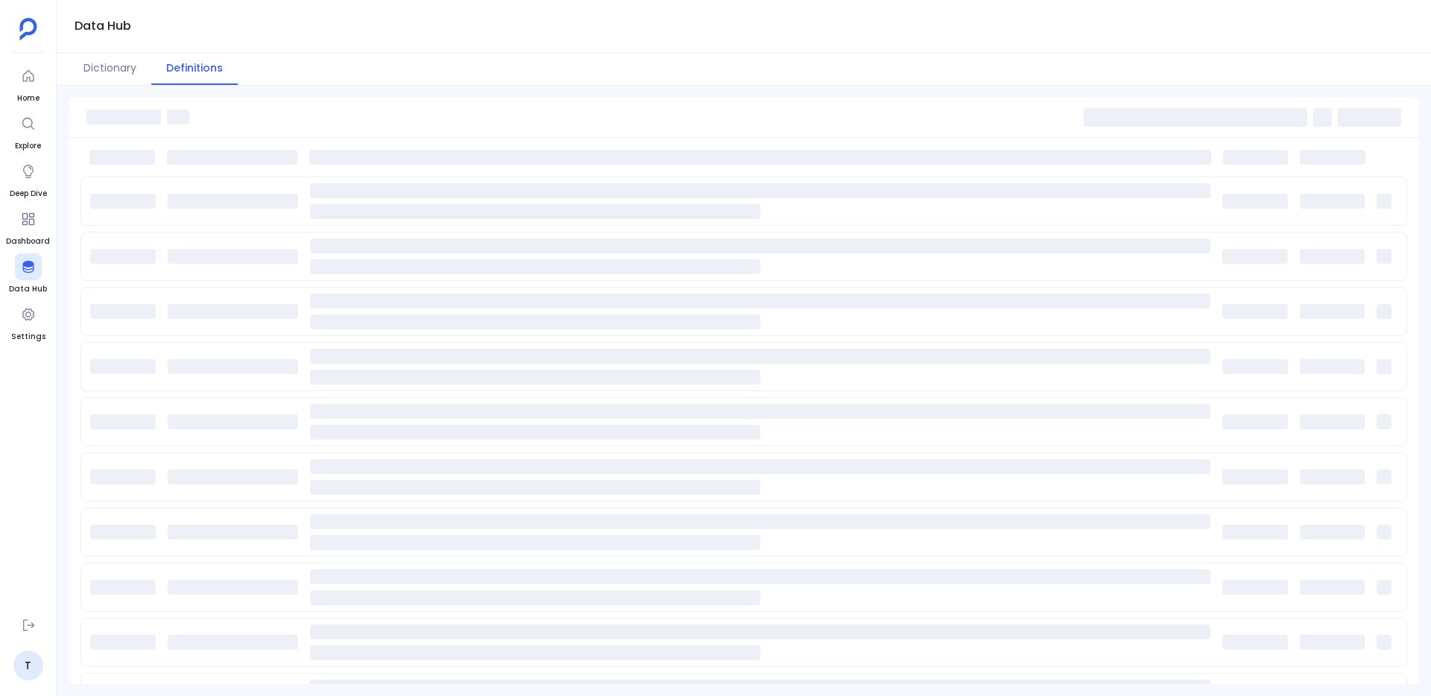
click at [190, 71] on button "Definitions" at bounding box center [194, 69] width 86 height 32
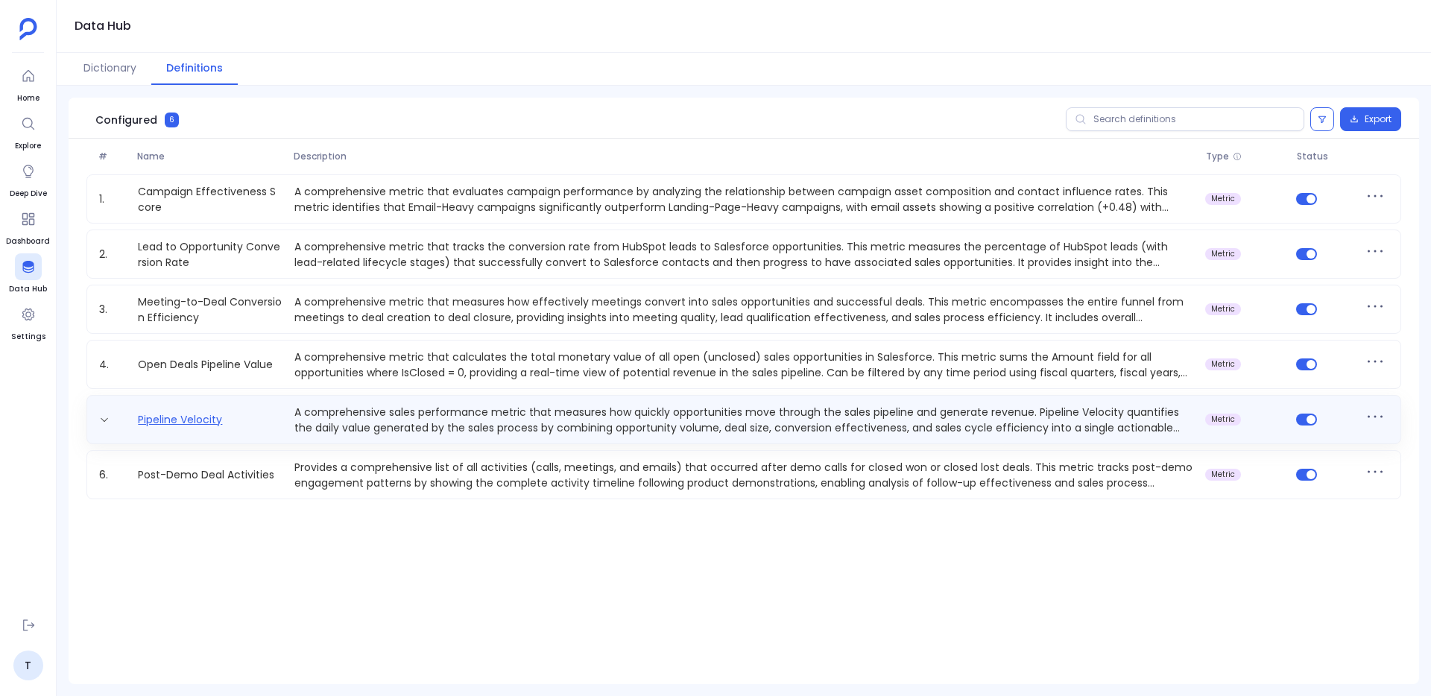
click at [171, 420] on link "Pipeline Velocity" at bounding box center [180, 420] width 96 height 16
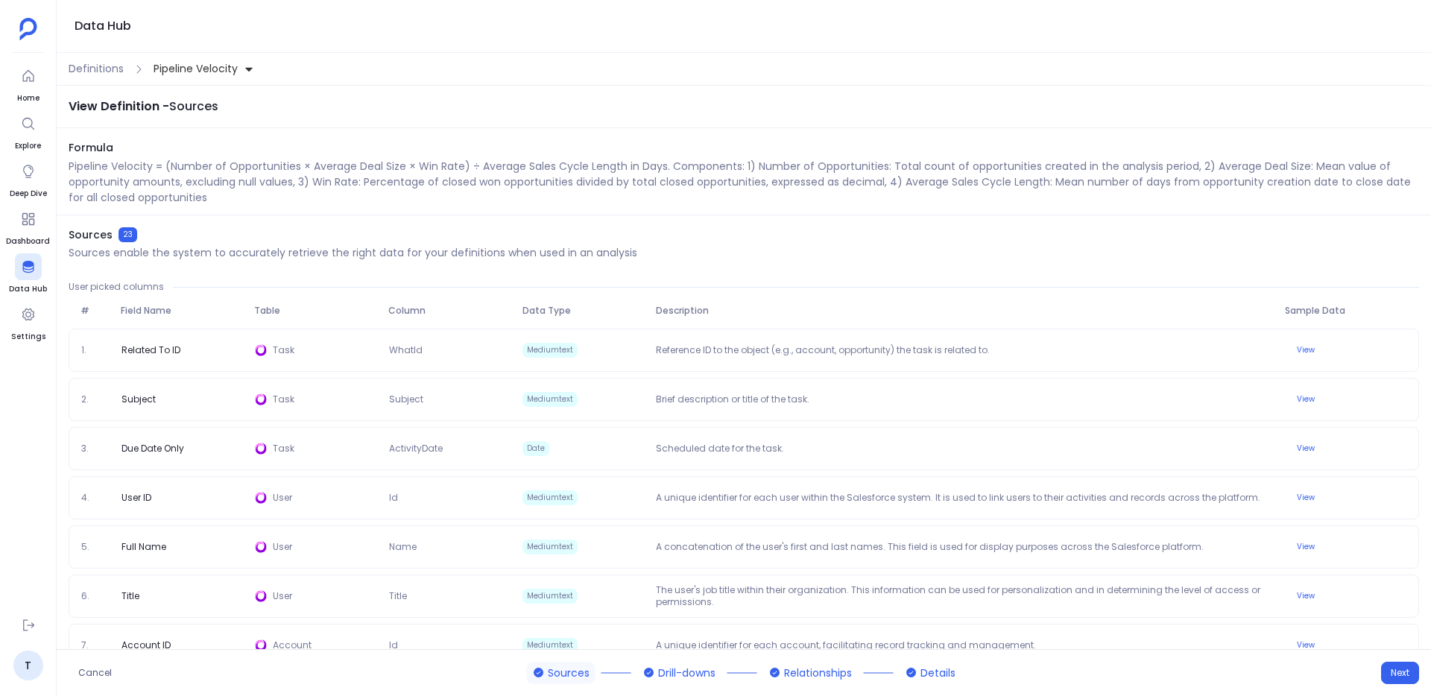
click at [78, 146] on span "Formula" at bounding box center [744, 148] width 1350 height 16
drag, startPoint x: 72, startPoint y: 164, endPoint x: 142, endPoint y: 170, distance: 69.6
click at [140, 170] on p "Pipeline Velocity = (Number of Opportunities × Average Deal Size × Win Rate) ÷ …" at bounding box center [744, 182] width 1350 height 47
click at [317, 181] on p "Pipeline Velocity = (Number of Opportunities × Average Deal Size × Win Rate) ÷ …" at bounding box center [744, 182] width 1350 height 47
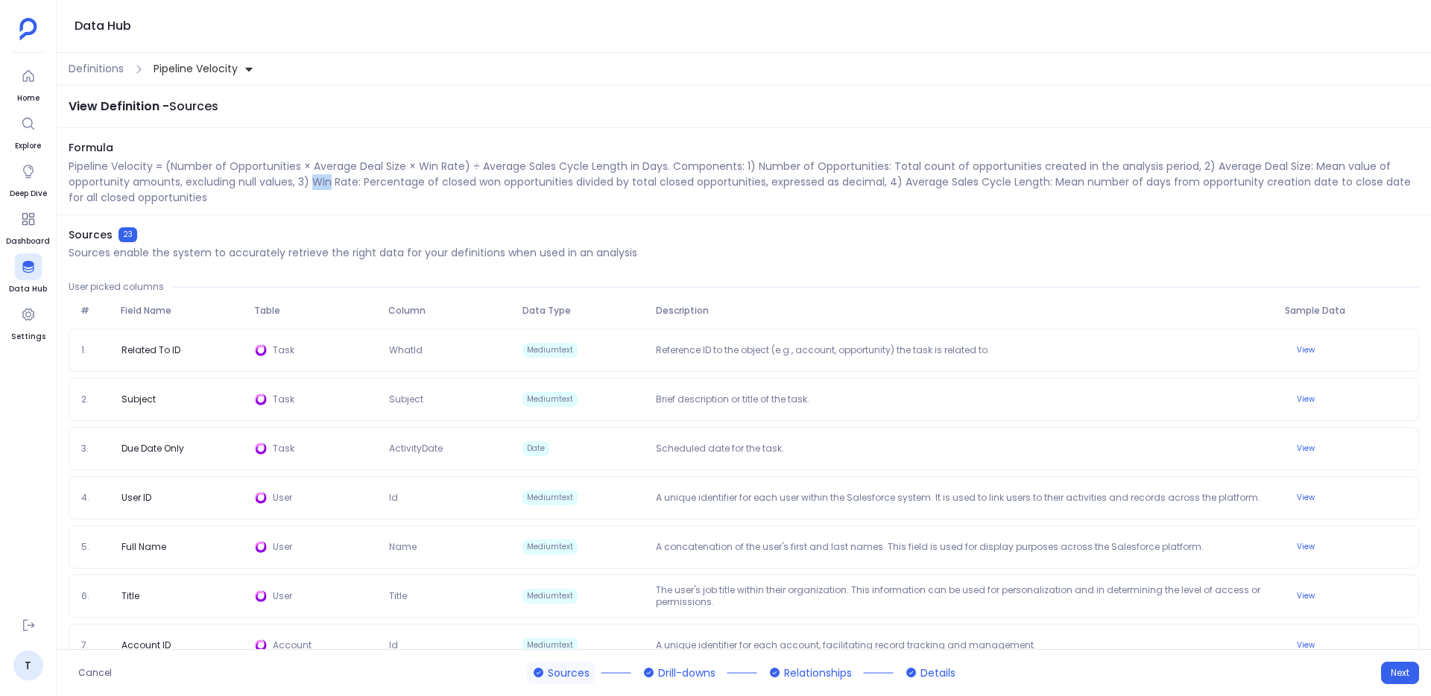
click at [317, 181] on p "Pipeline Velocity = (Number of Opportunities × Average Deal Size × Win Rate) ÷ …" at bounding box center [744, 182] width 1350 height 47
click at [641, 181] on p "Pipeline Velocity = (Number of Opportunities × Average Deal Size × Win Rate) ÷ …" at bounding box center [744, 182] width 1350 height 47
click at [94, 63] on span "Definitions" at bounding box center [96, 69] width 55 height 16
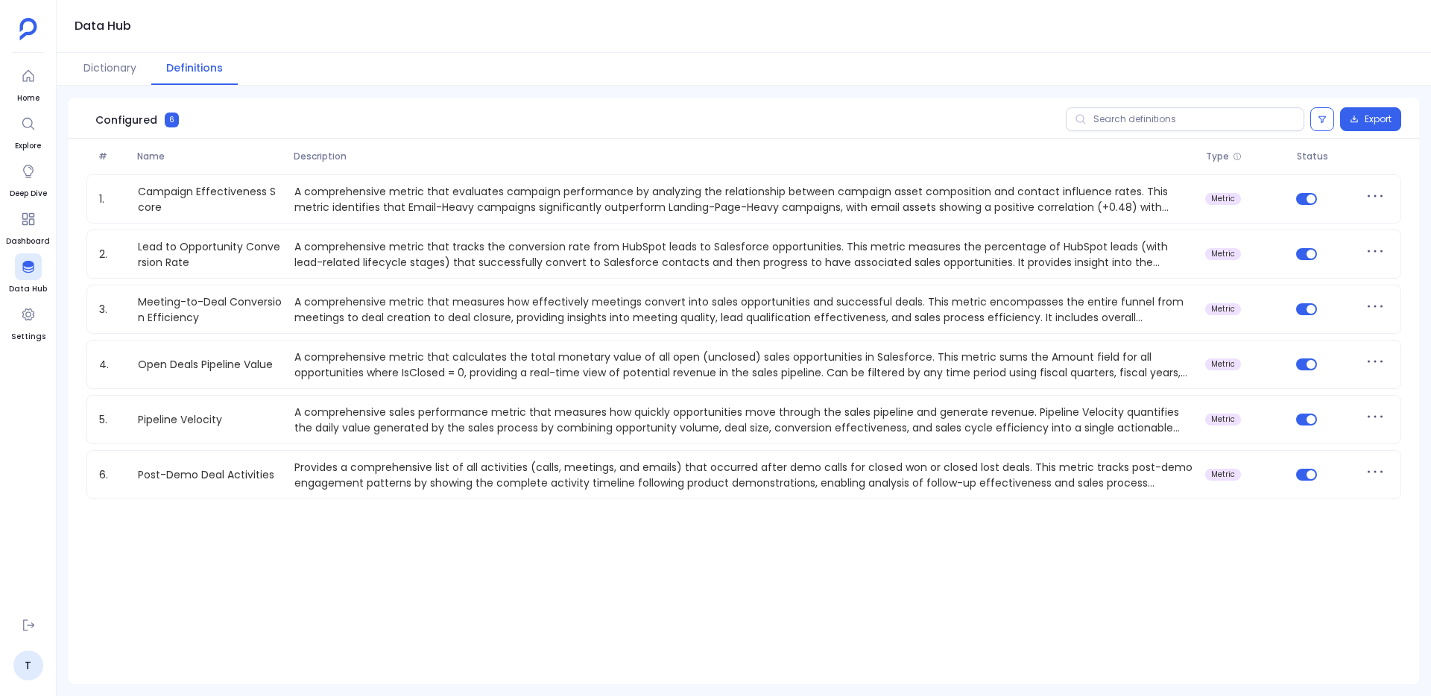
click at [212, 174] on div "# Name Description Type Status" at bounding box center [744, 157] width 1350 height 36
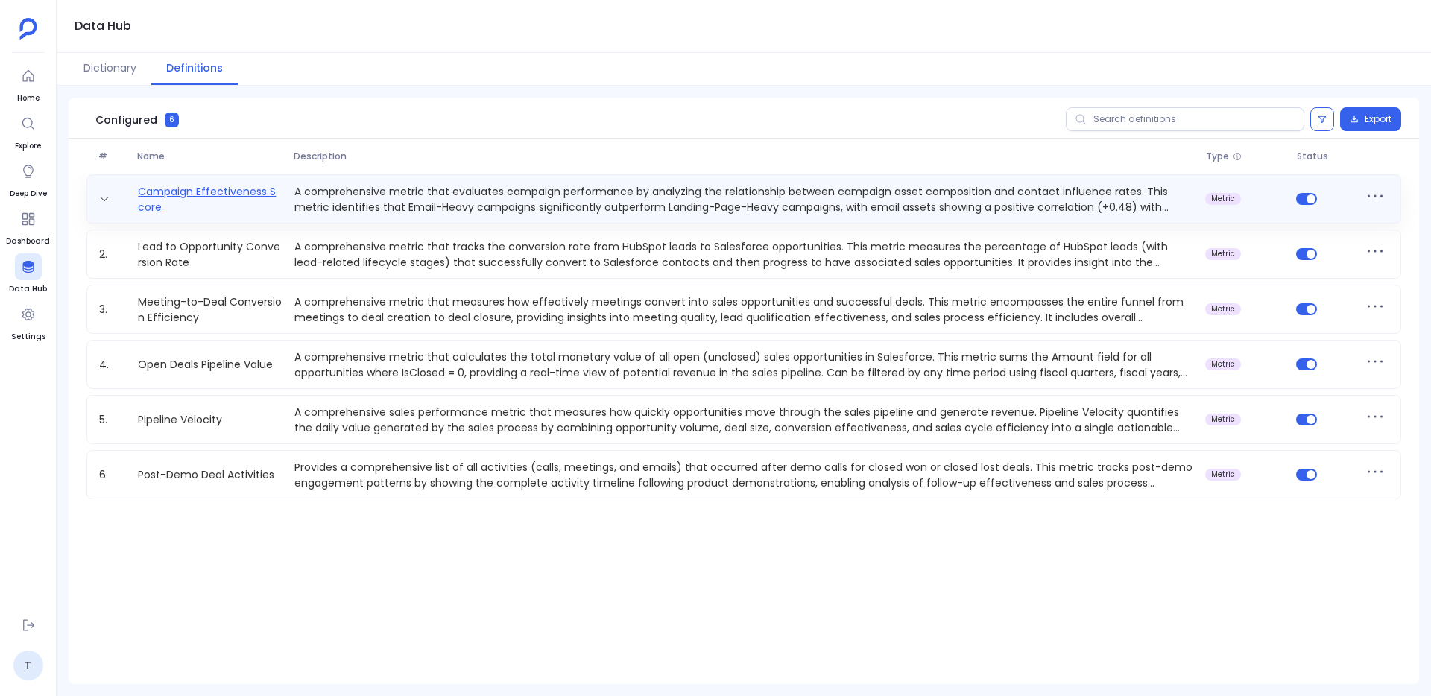
click at [215, 189] on link "Campaign Effectiveness Score" at bounding box center [210, 199] width 156 height 30
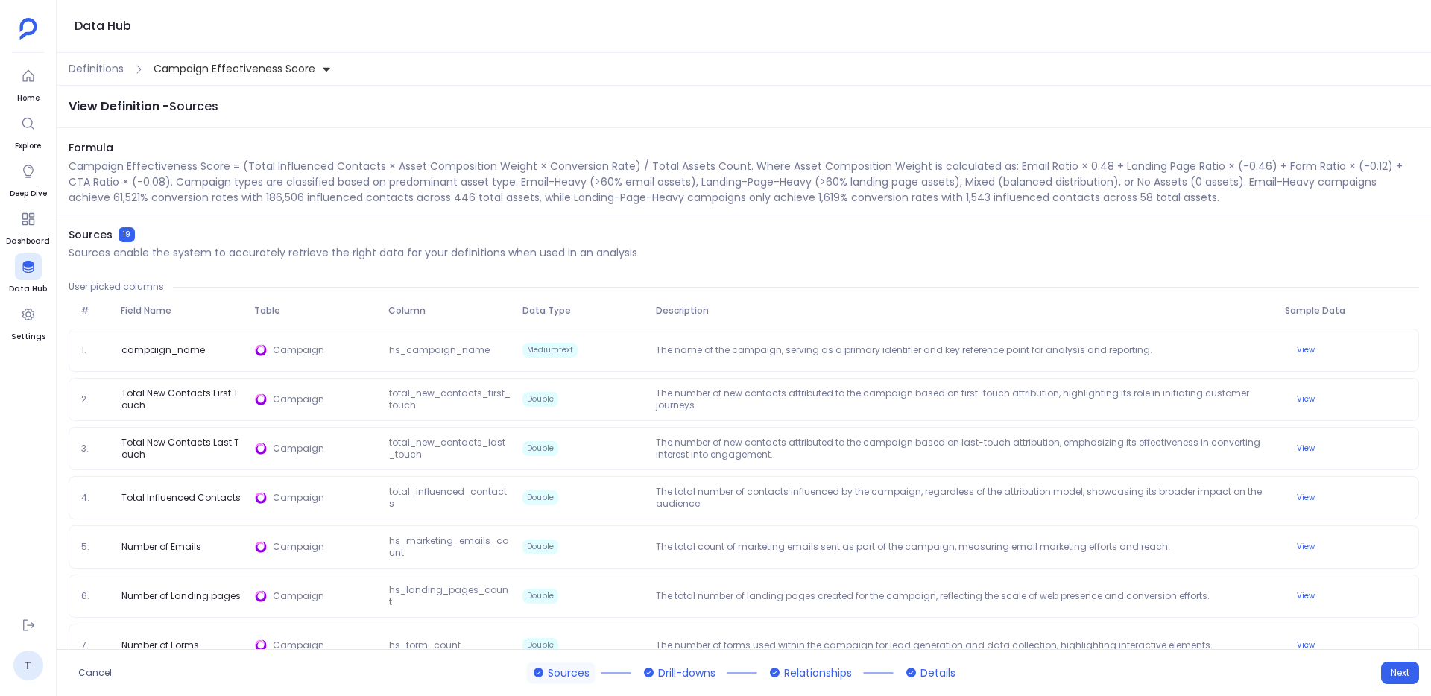
click at [118, 52] on div "Data Hub" at bounding box center [744, 26] width 1374 height 53
click at [116, 71] on span "Definitions" at bounding box center [96, 69] width 55 height 16
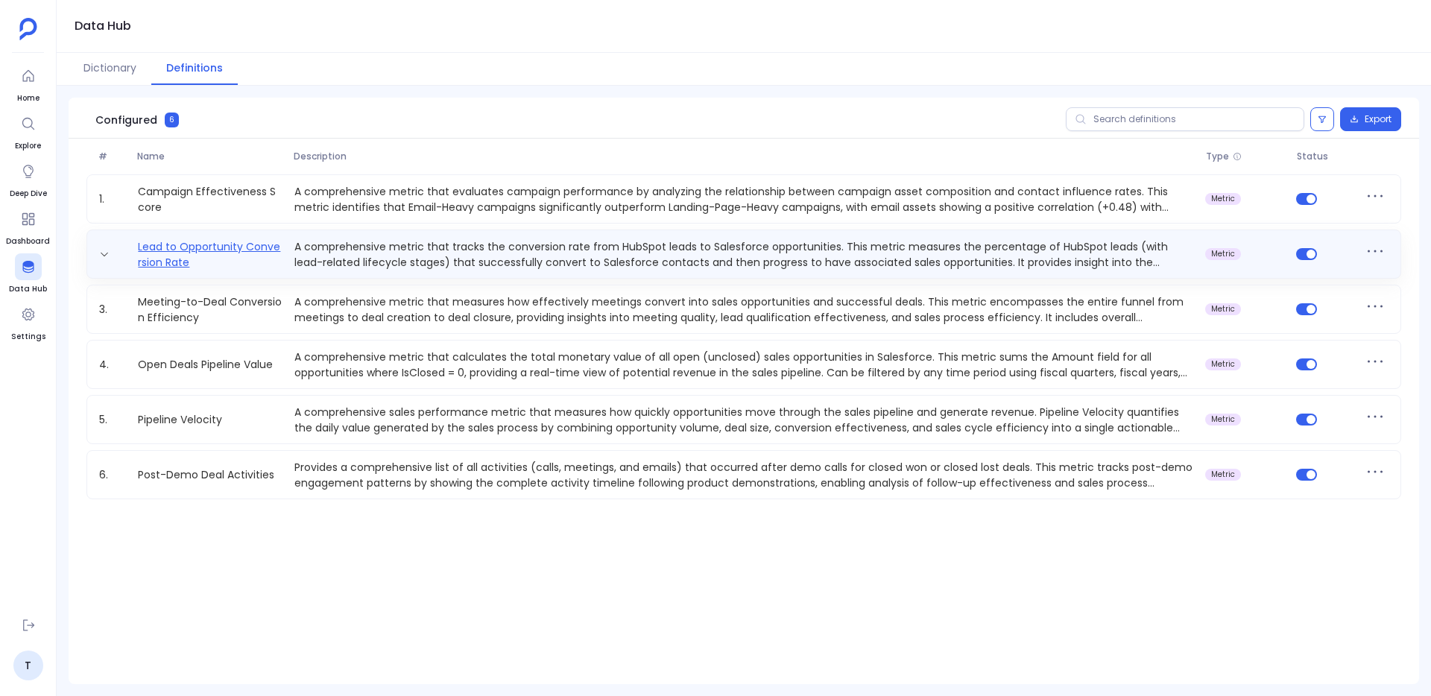
click at [148, 249] on link "Lead to Opportunity Conversion Rate" at bounding box center [210, 254] width 156 height 30
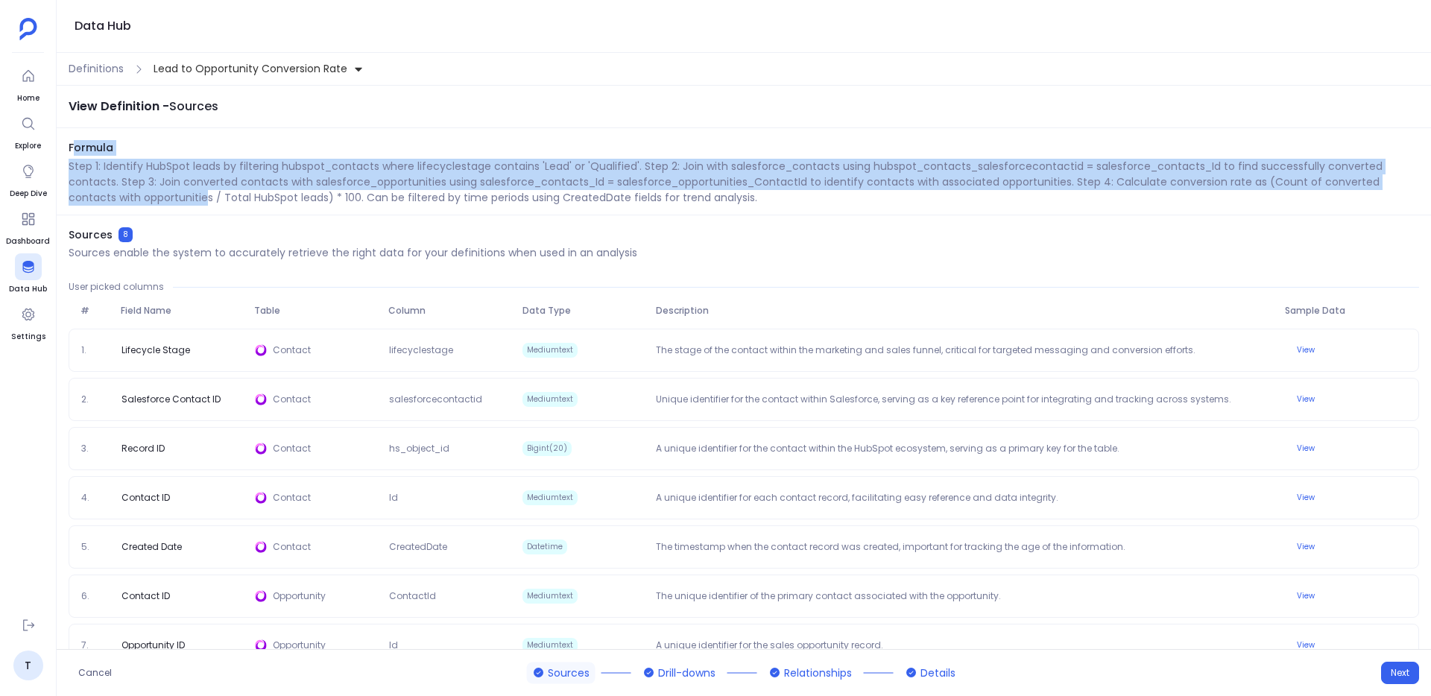
drag, startPoint x: 73, startPoint y: 148, endPoint x: 156, endPoint y: 204, distance: 100.2
click at [156, 204] on div "Formula Step 1: Identify HubSpot leads by filtering hubspot_contacts where life…" at bounding box center [744, 177] width 1374 height 75
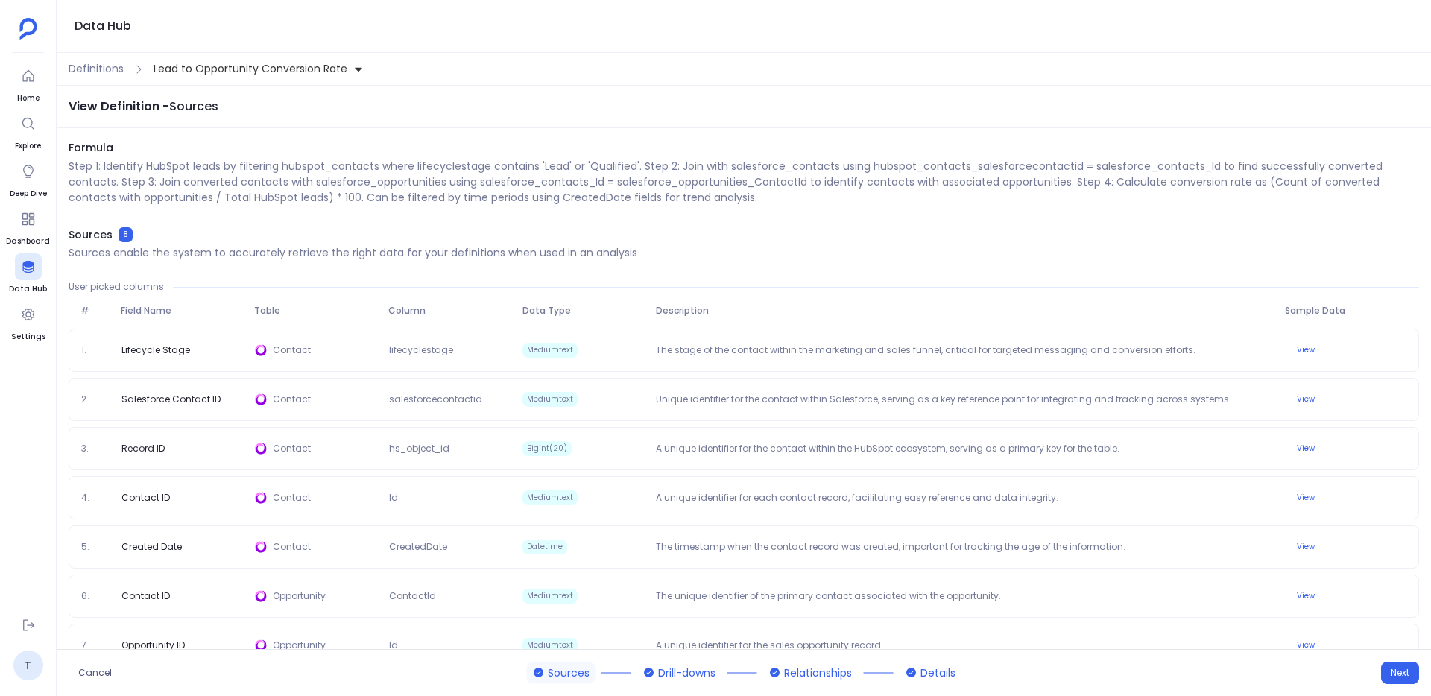
click at [631, 277] on div "Sources 8 Sources enable the system to accurately retrieve the right data for y…" at bounding box center [744, 477] width 1374 height 501
click at [110, 75] on span "Definitions" at bounding box center [96, 69] width 55 height 16
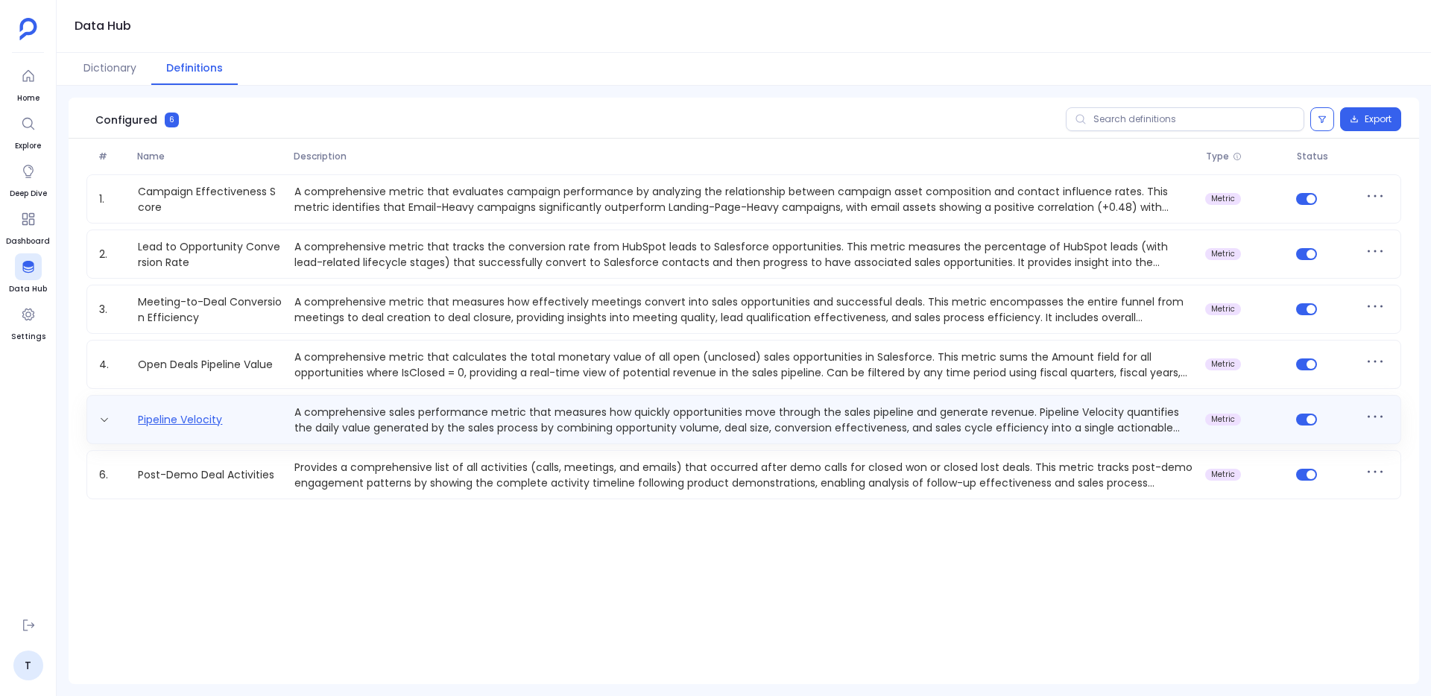
click at [188, 420] on link "Pipeline Velocity" at bounding box center [180, 420] width 96 height 16
